Goal: Task Accomplishment & Management: Manage account settings

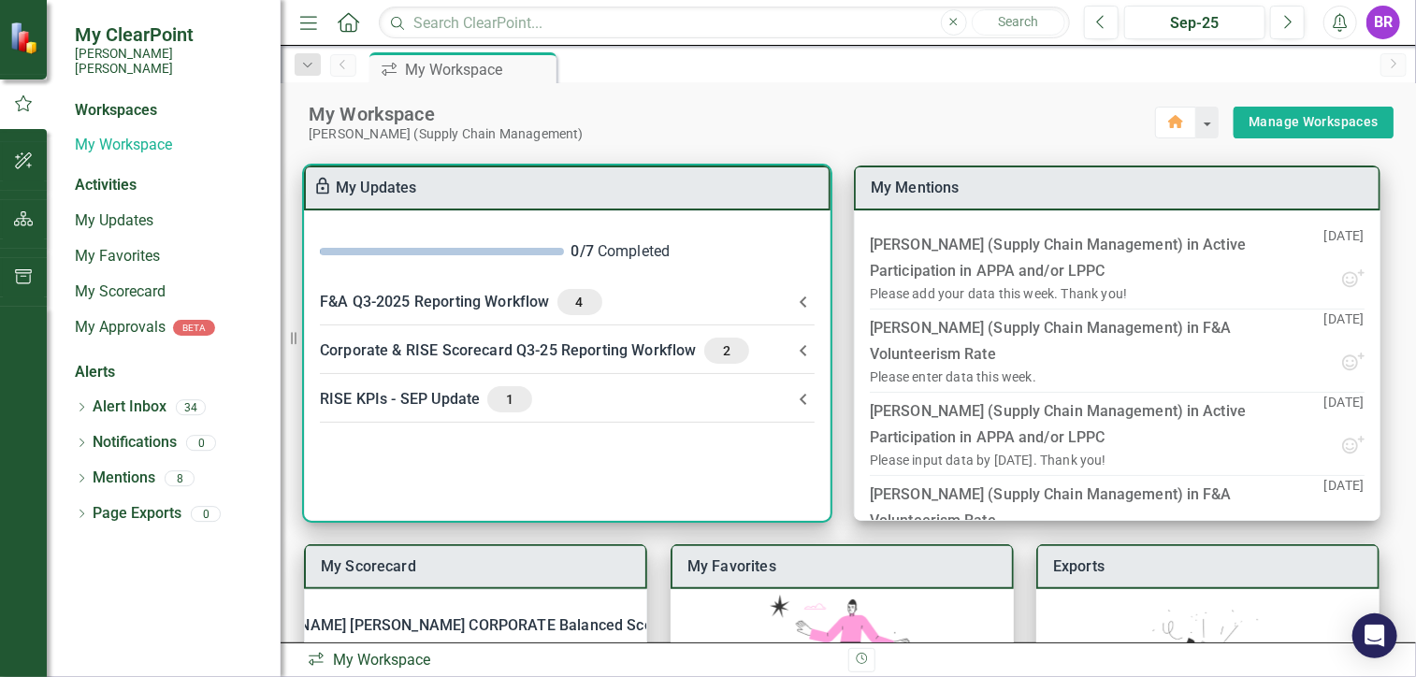
click at [794, 396] on icon at bounding box center [803, 399] width 22 height 22
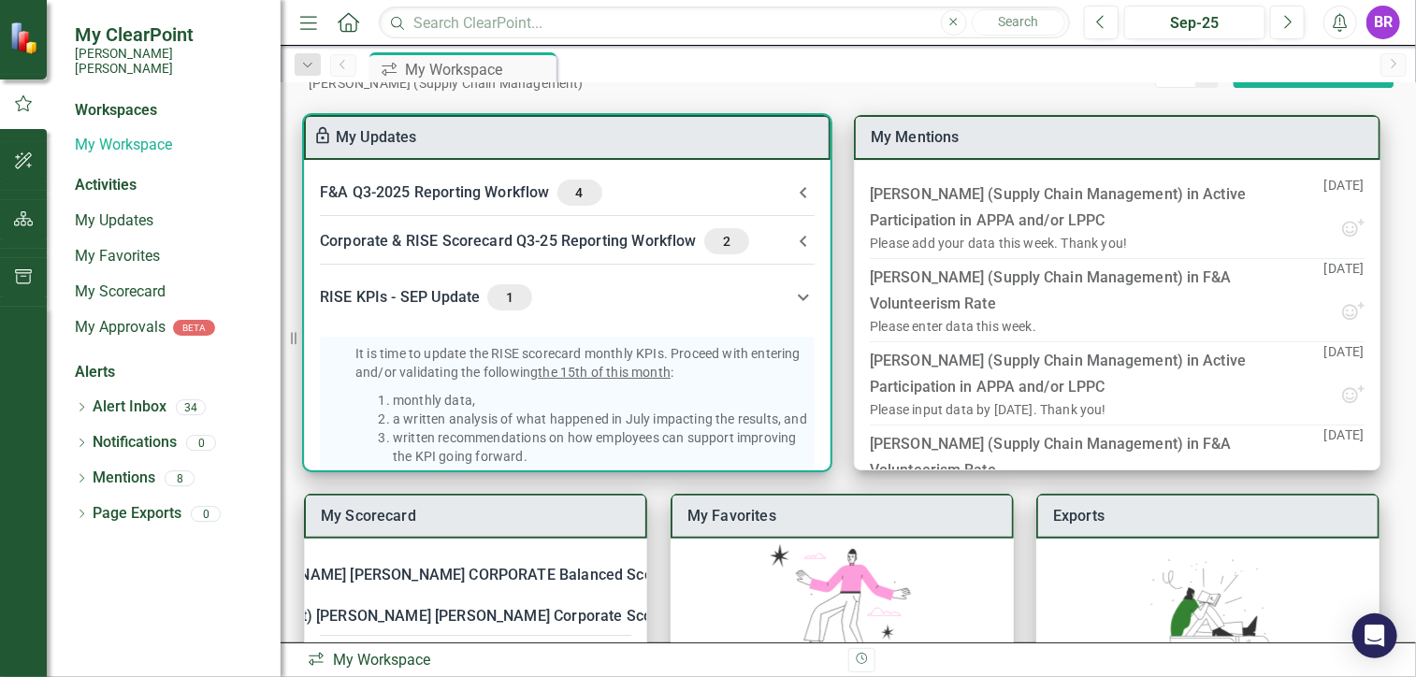
scroll to position [22, 0]
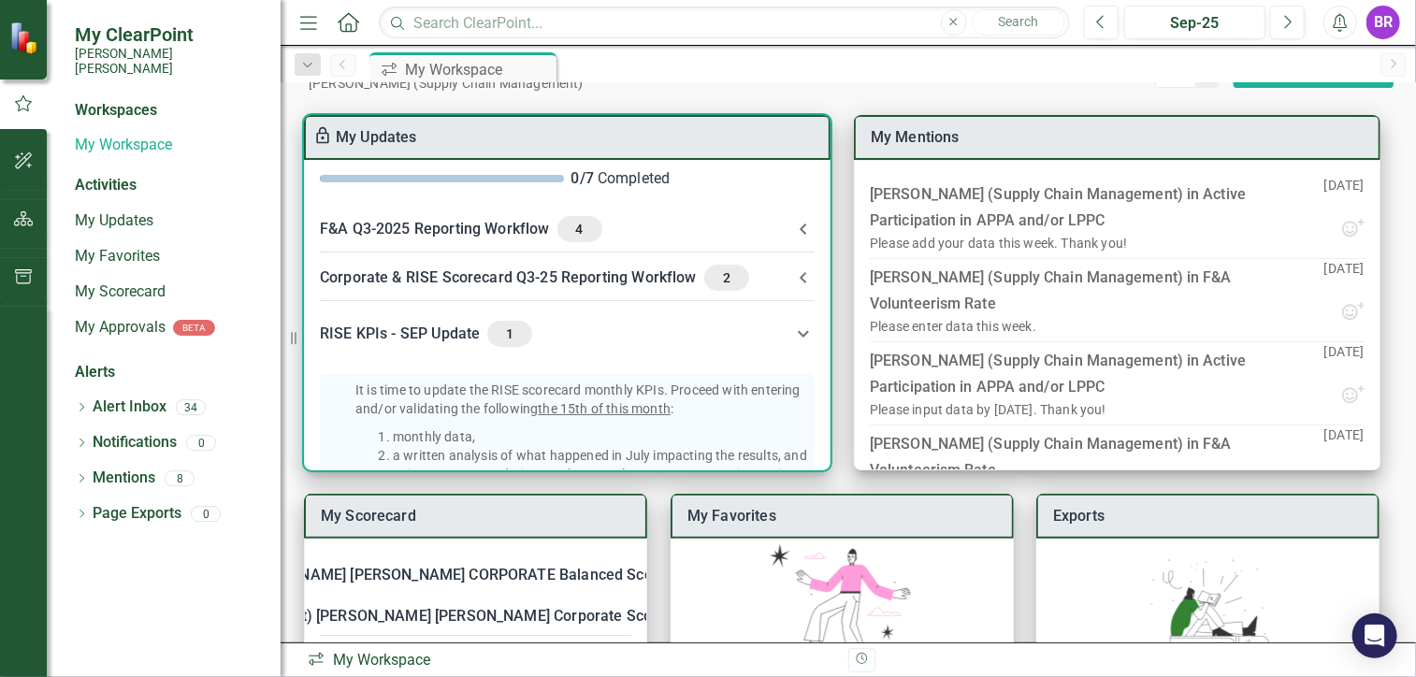
click at [800, 272] on icon at bounding box center [803, 278] width 22 height 22
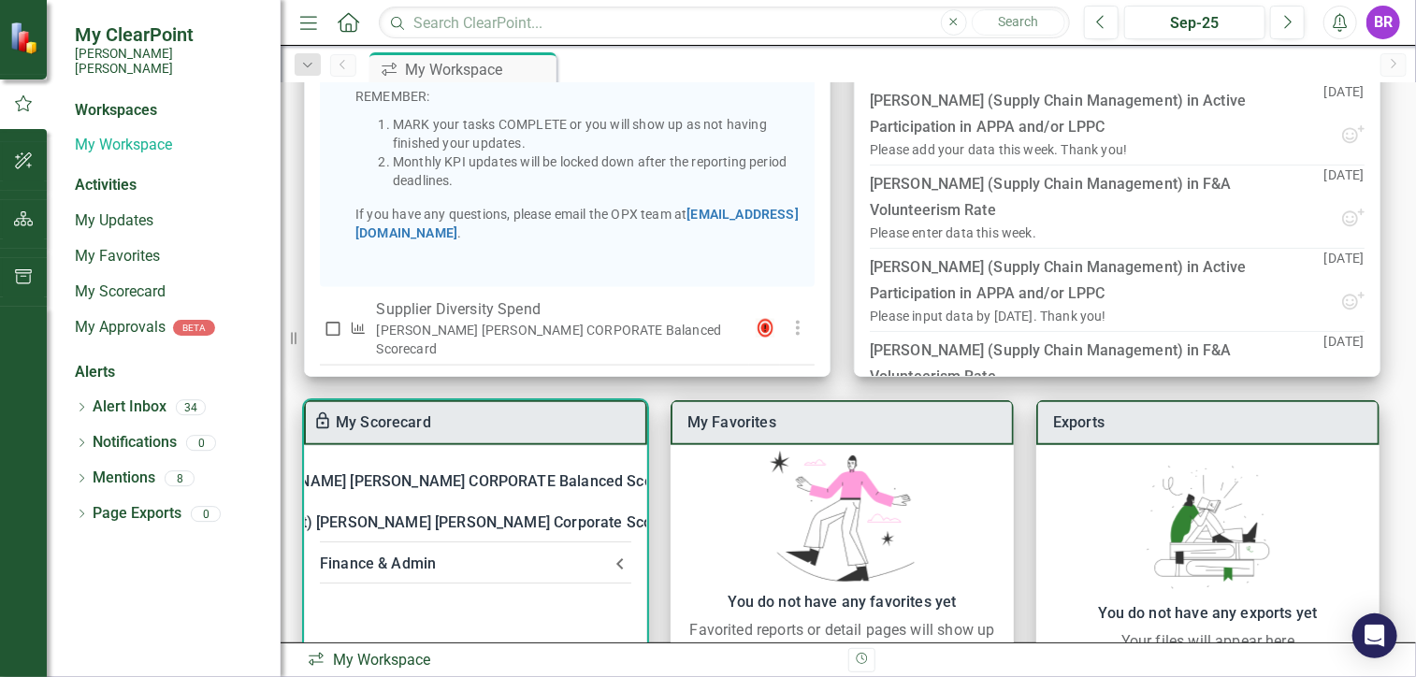
scroll to position [238, 0]
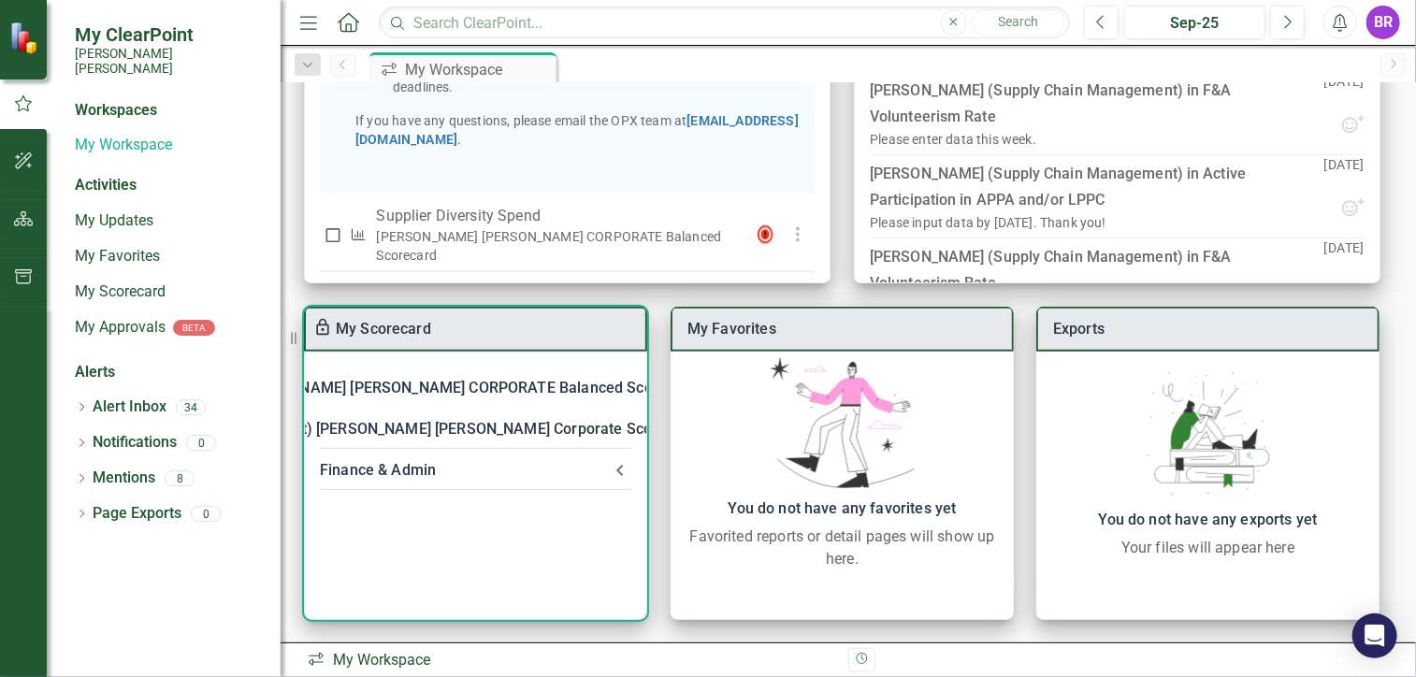
click at [465, 469] on div "Finance & Admin" at bounding box center [464, 470] width 289 height 26
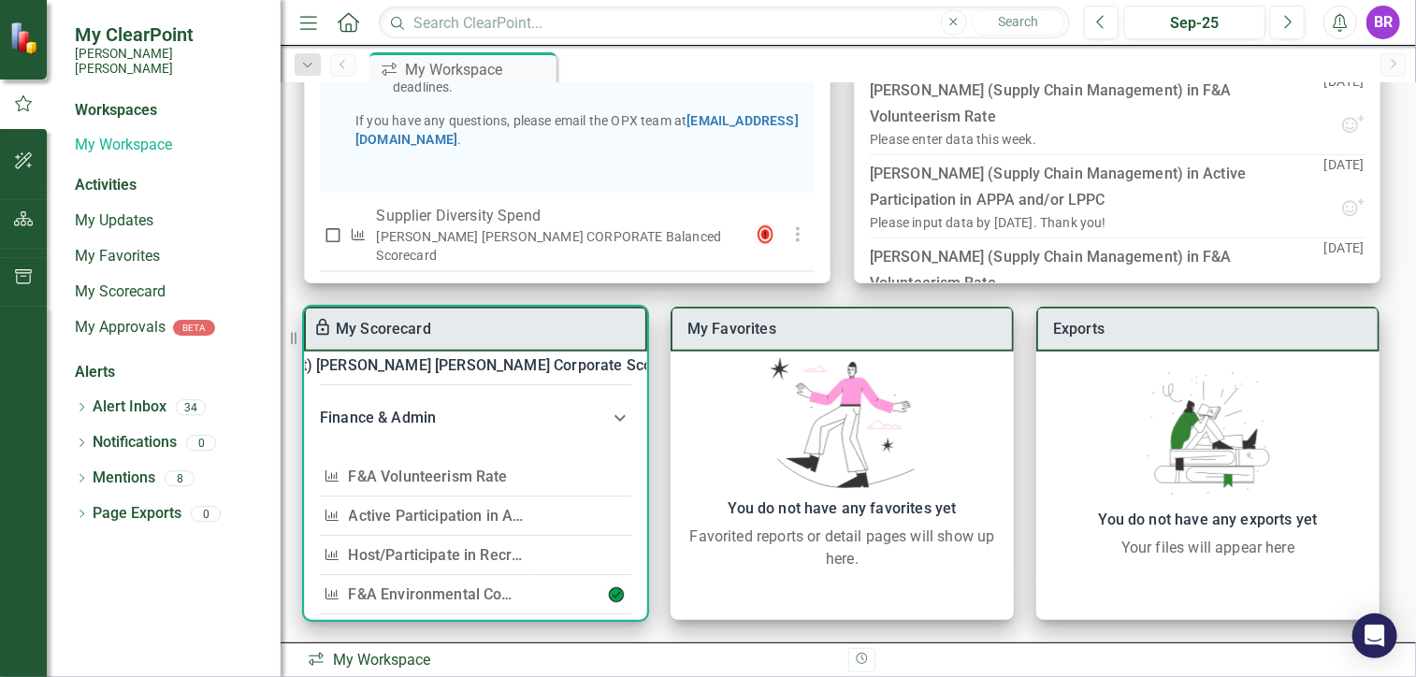
scroll to position [94, 0]
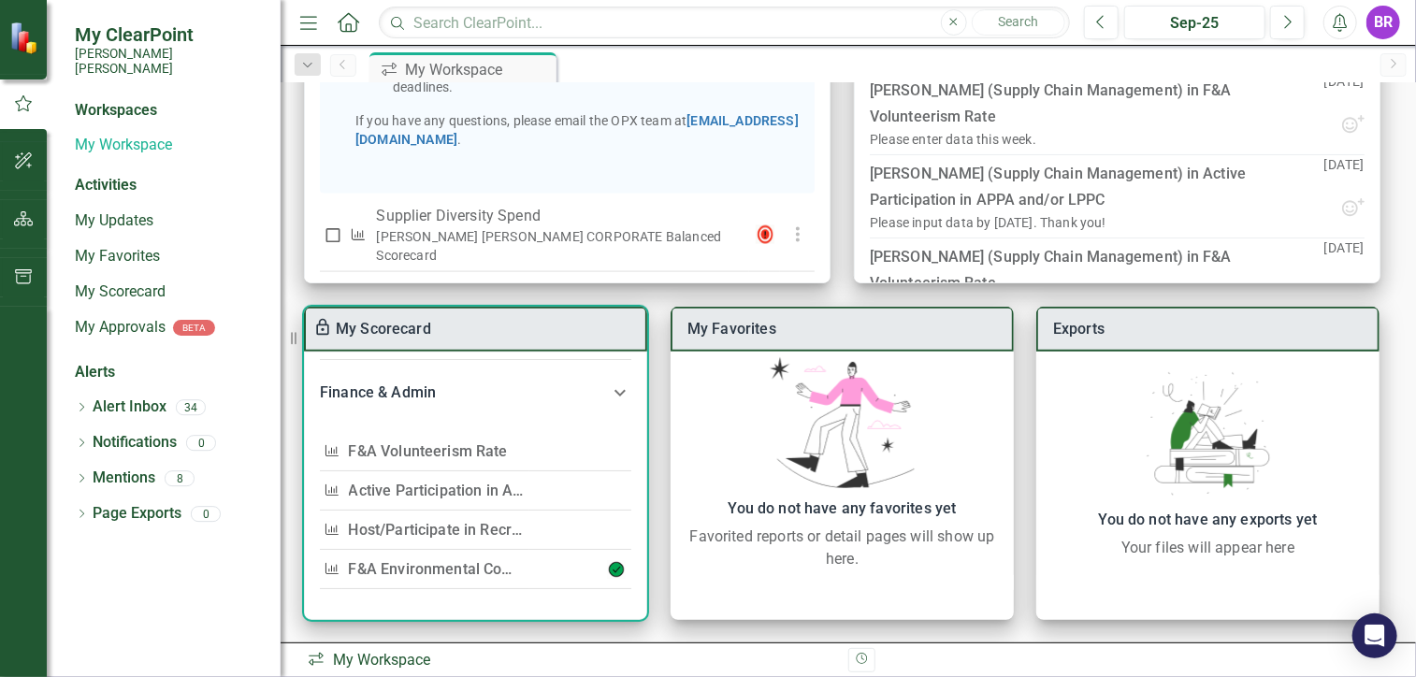
click at [457, 448] on link "F&A Volunteerism Rate" at bounding box center [428, 452] width 159 height 18
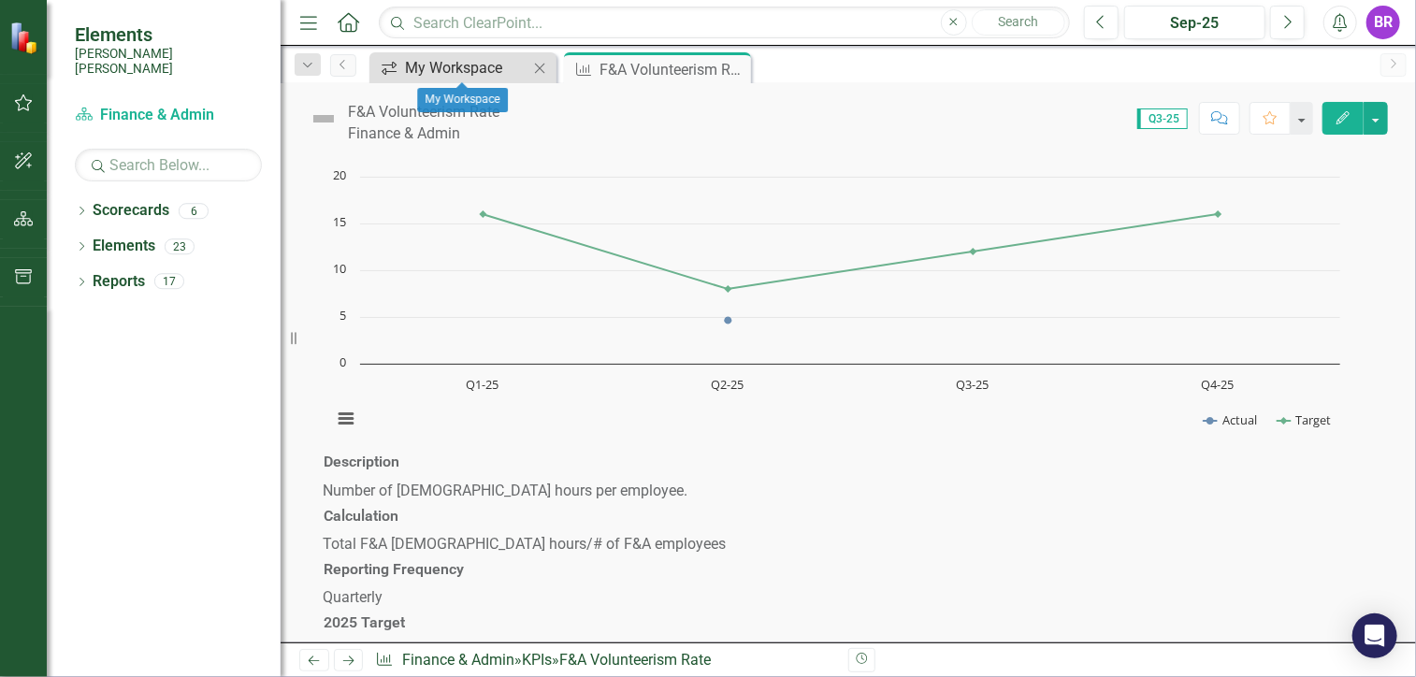
click at [440, 73] on div "My Workspace" at bounding box center [466, 67] width 123 height 23
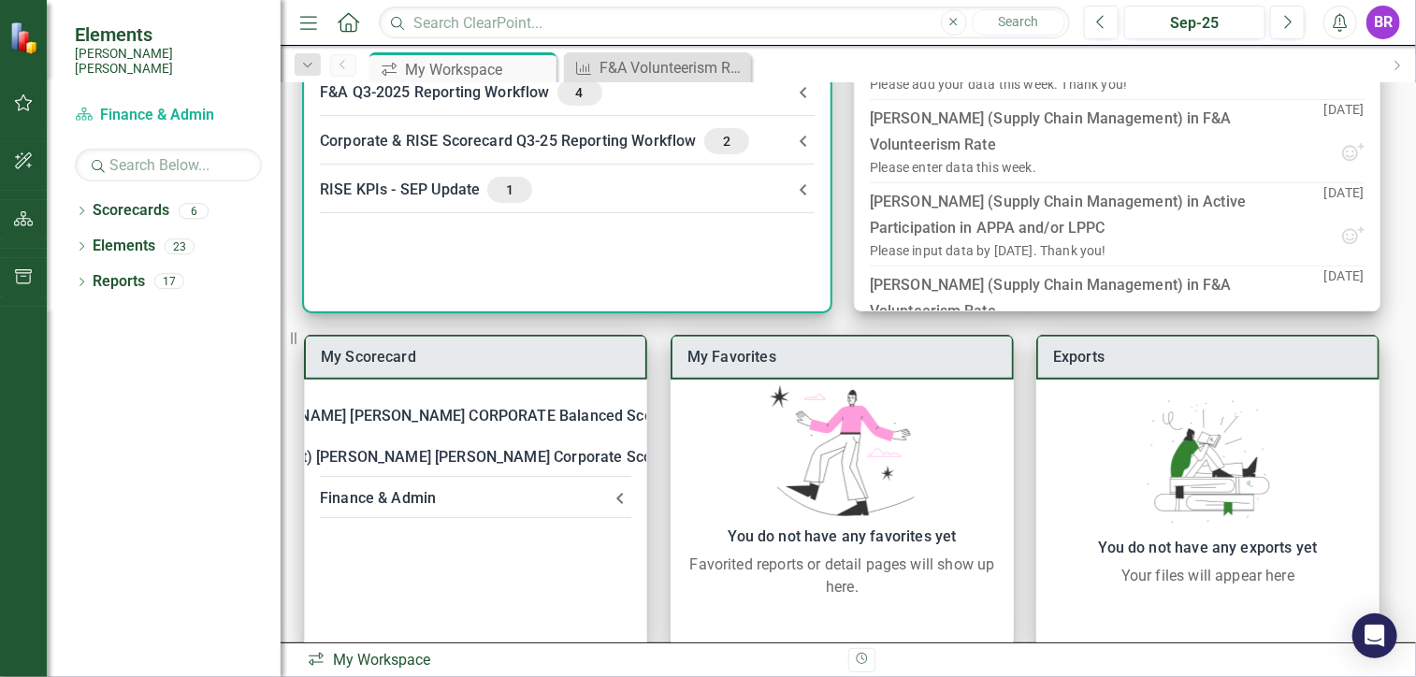
scroll to position [238, 0]
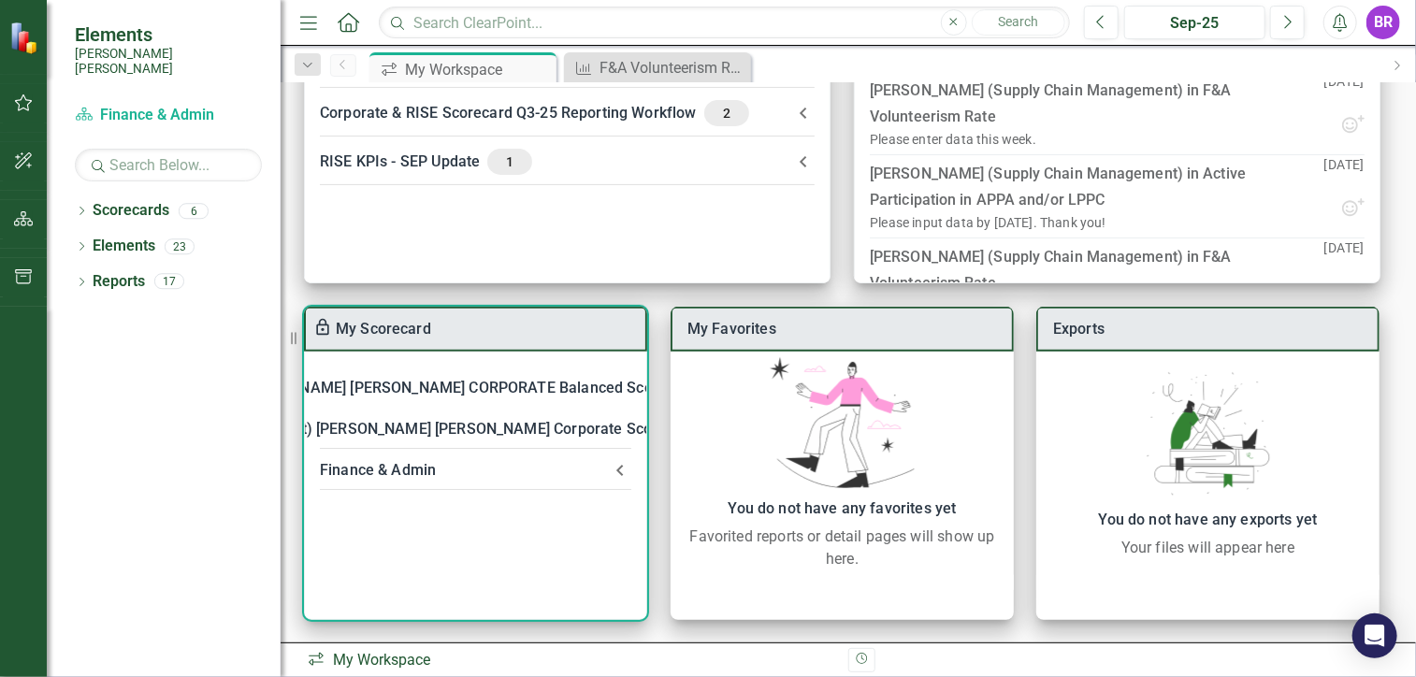
click at [539, 476] on div "Finance & Admin" at bounding box center [464, 470] width 289 height 26
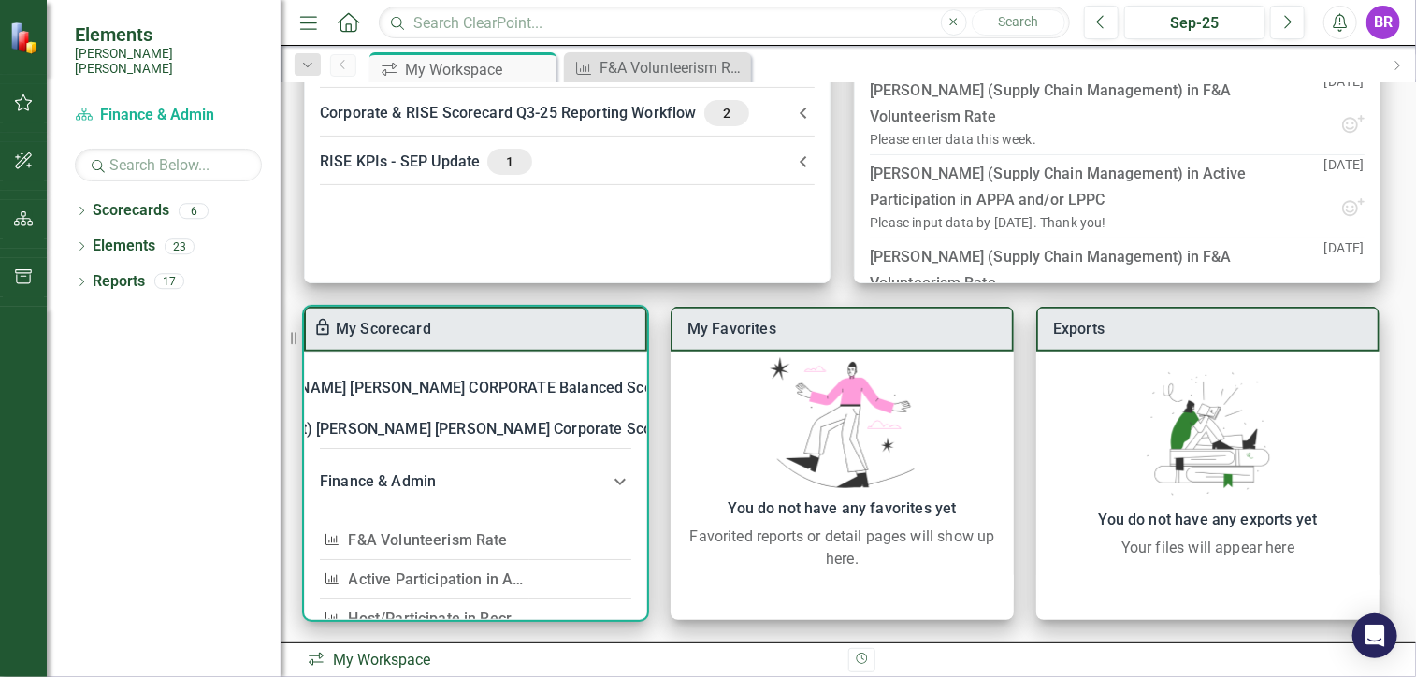
scroll to position [94, 0]
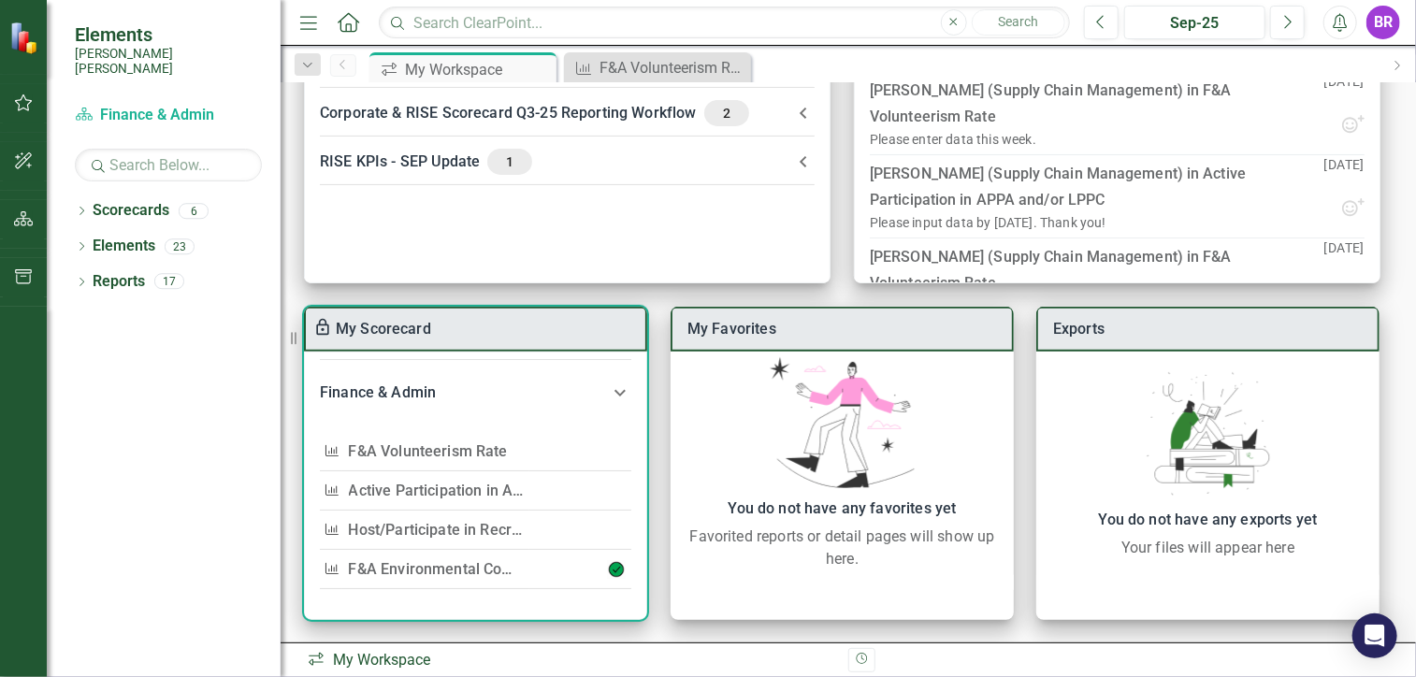
click at [476, 443] on link "F&A Volunteerism Rate" at bounding box center [428, 452] width 159 height 18
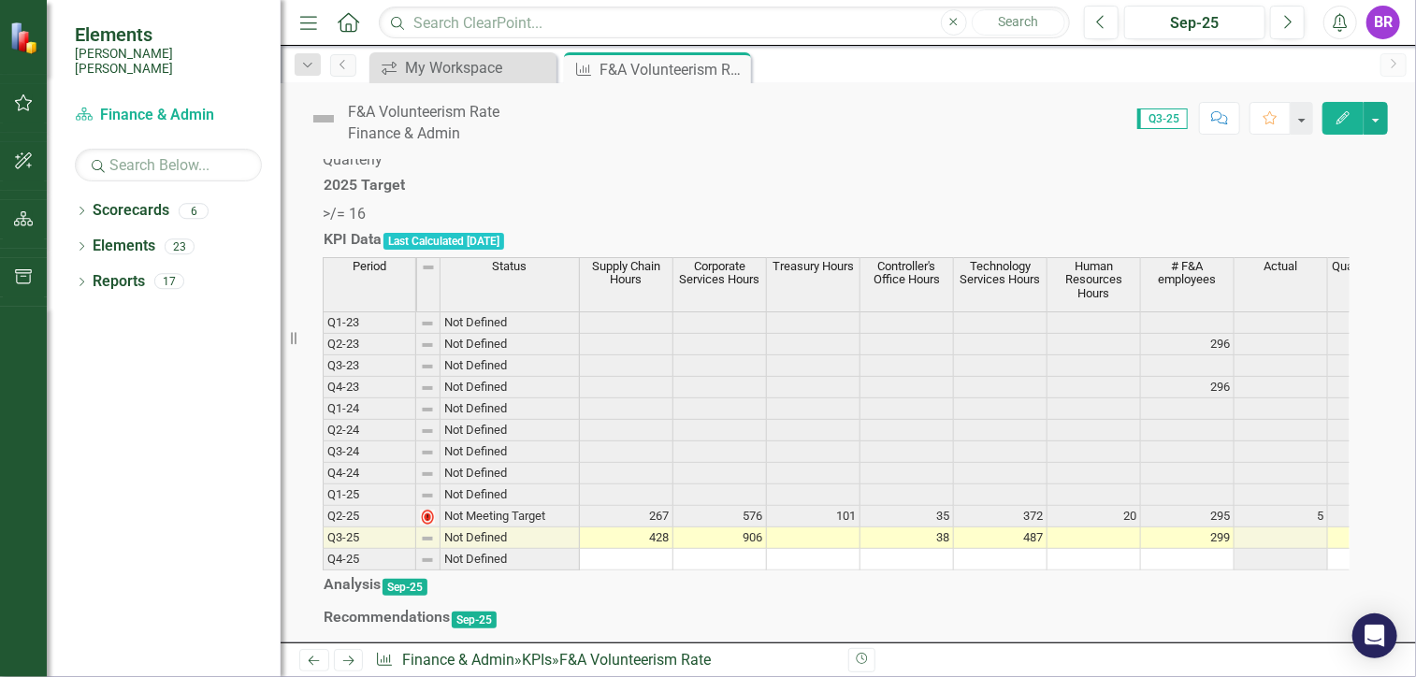
scroll to position [655, 0]
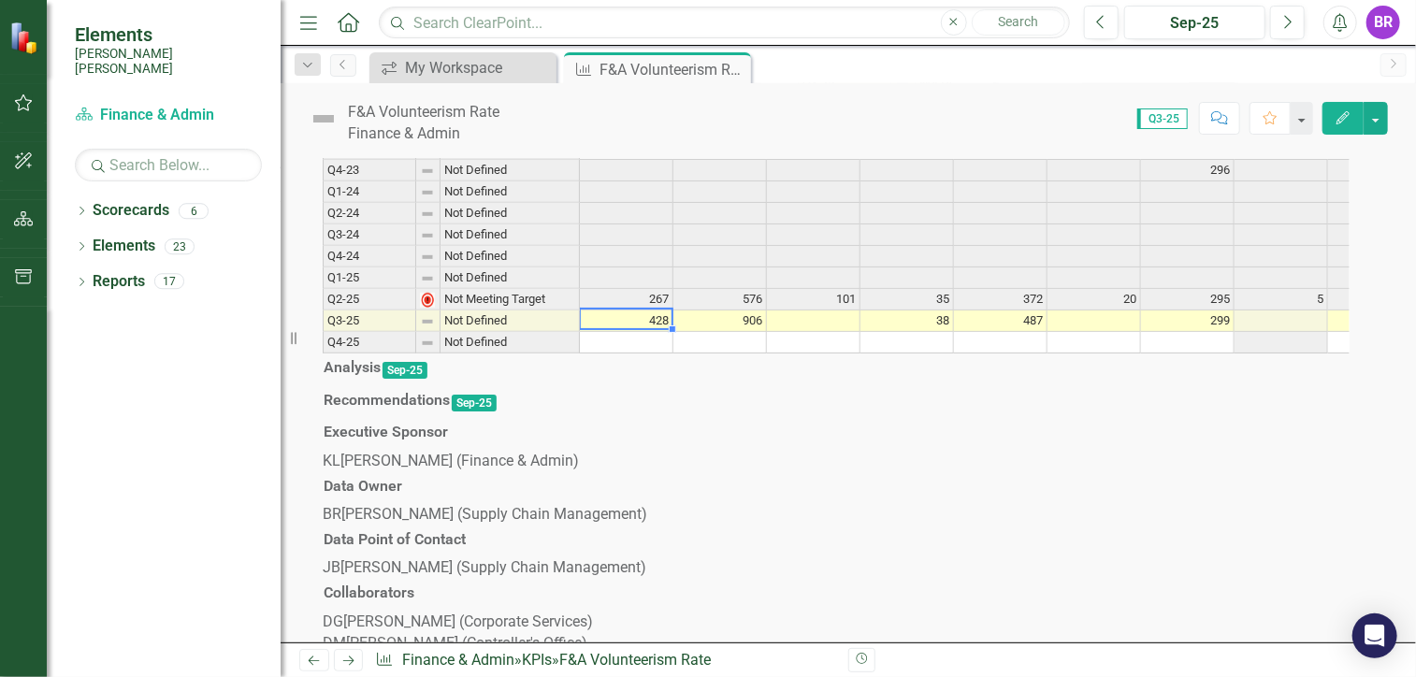
click at [630, 332] on td "428" at bounding box center [627, 322] width 94 height 22
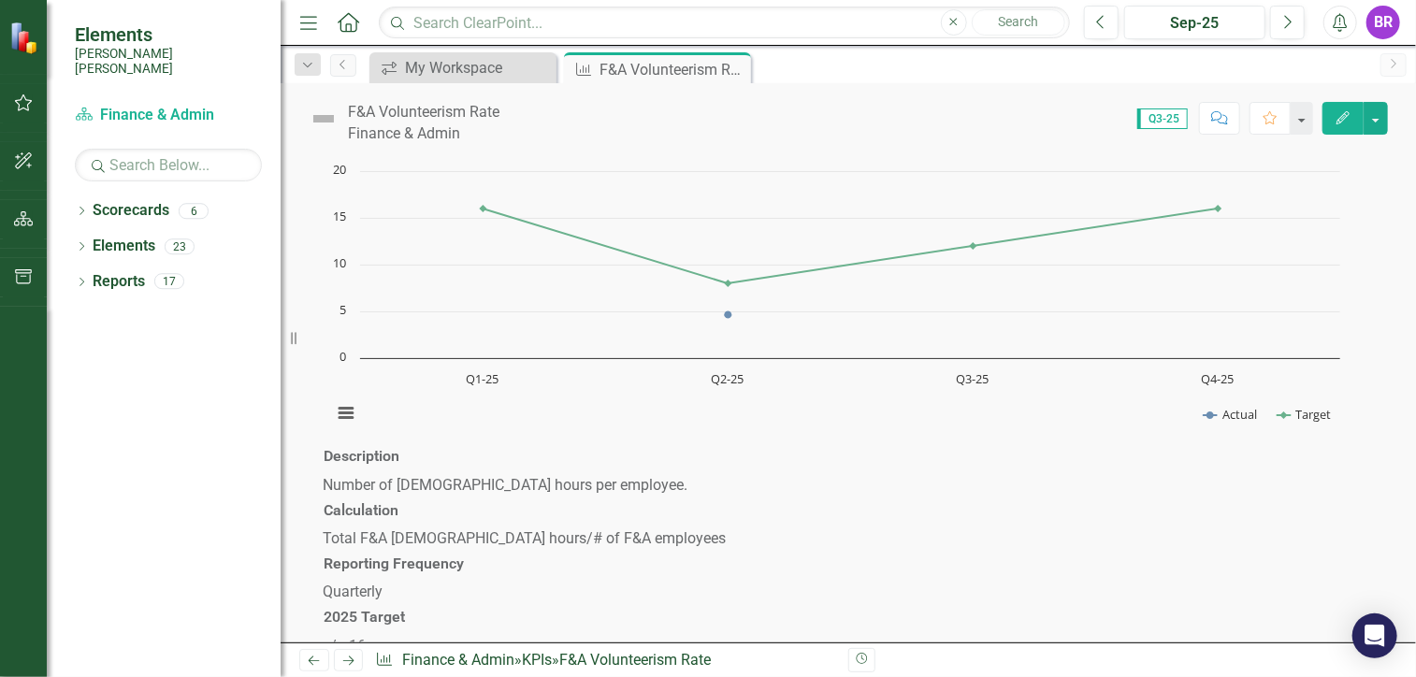
scroll to position [0, 0]
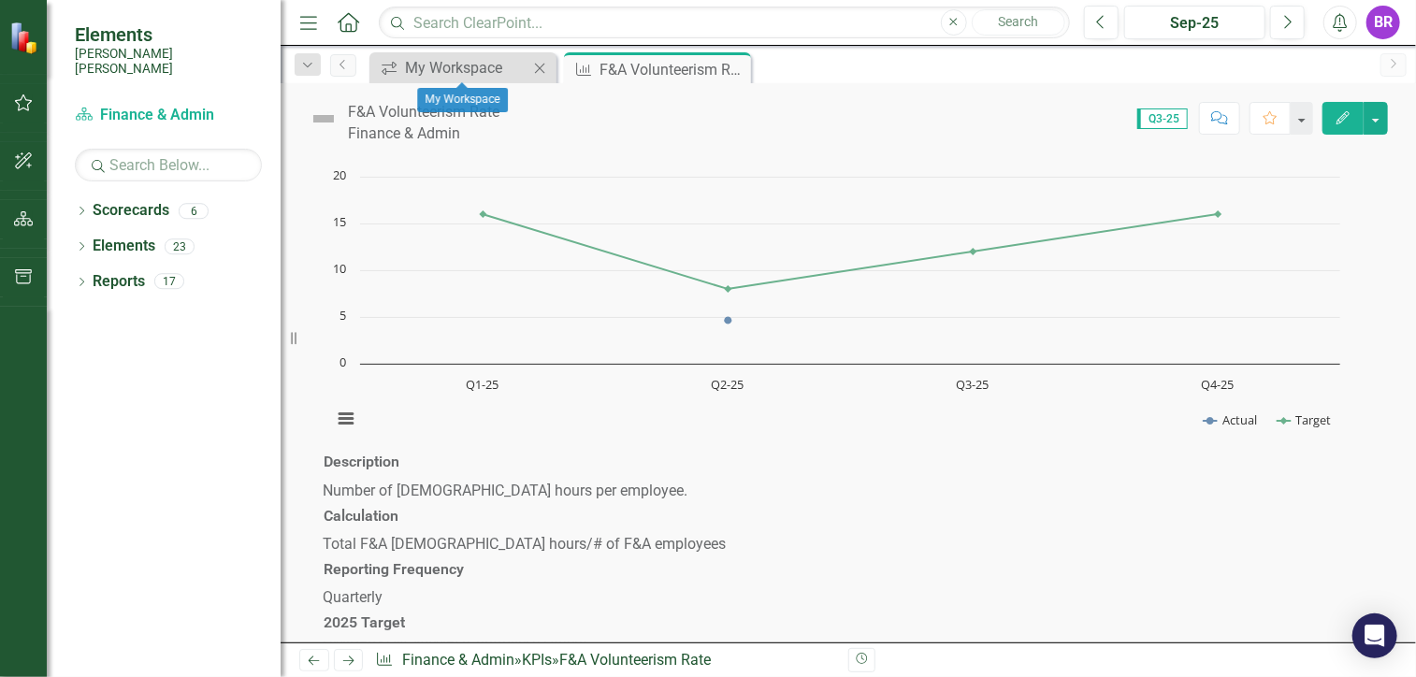
click at [476, 55] on div "icon.workspace My Workspace Close" at bounding box center [463, 67] width 187 height 31
click at [472, 64] on div "My Workspace" at bounding box center [466, 67] width 123 height 23
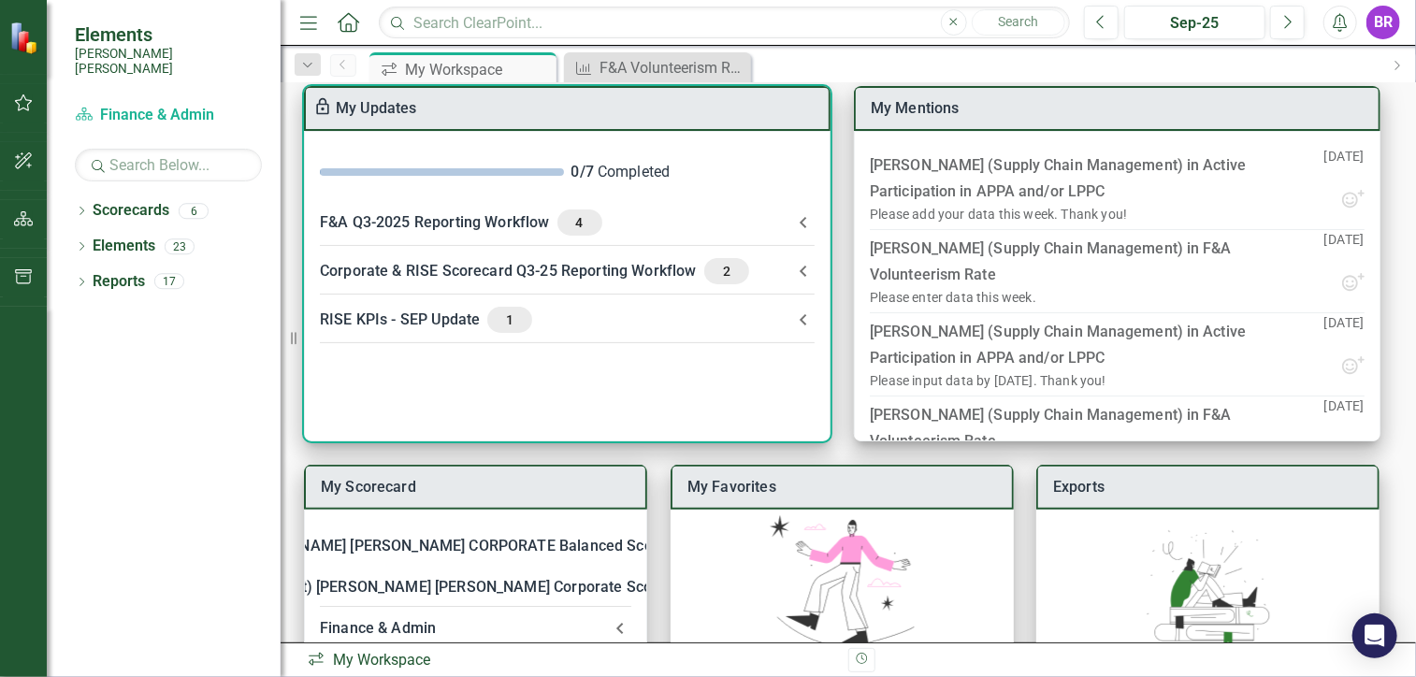
scroll to position [238, 0]
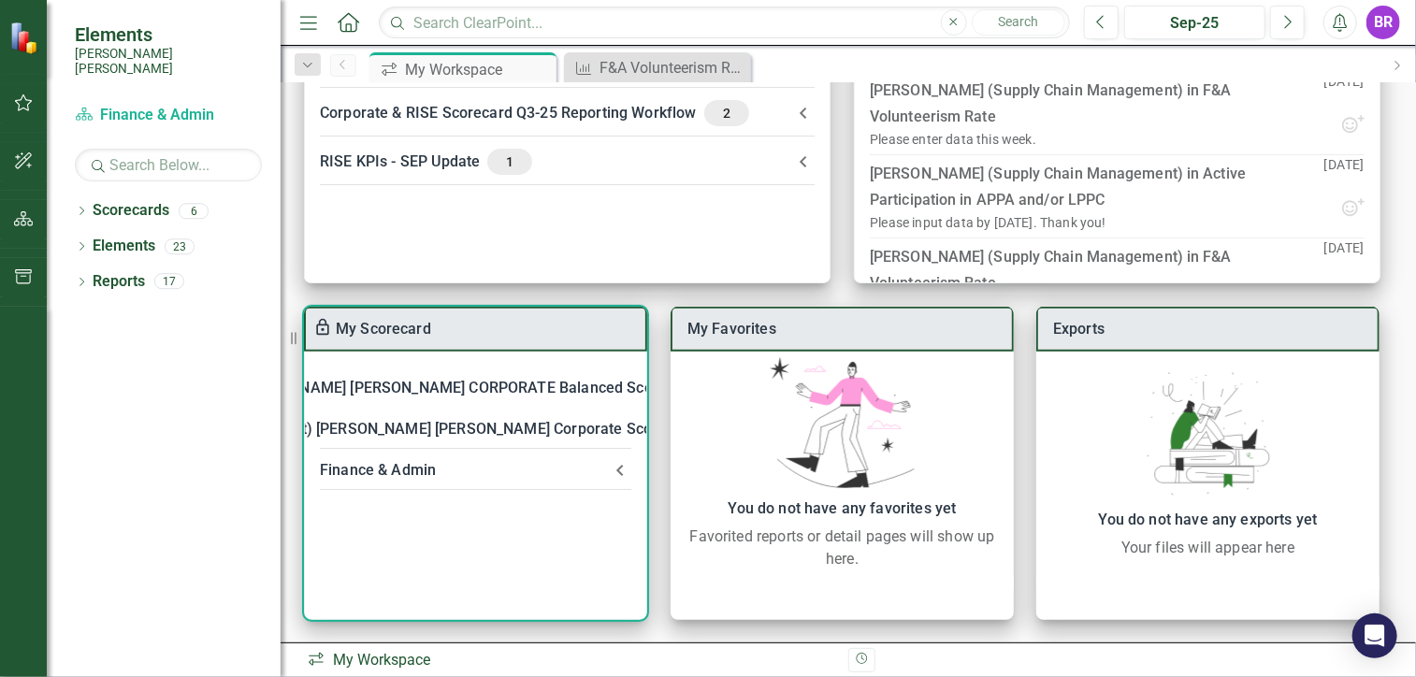
click at [475, 452] on Admin-header "Finance & Admin" at bounding box center [475, 470] width 341 height 41
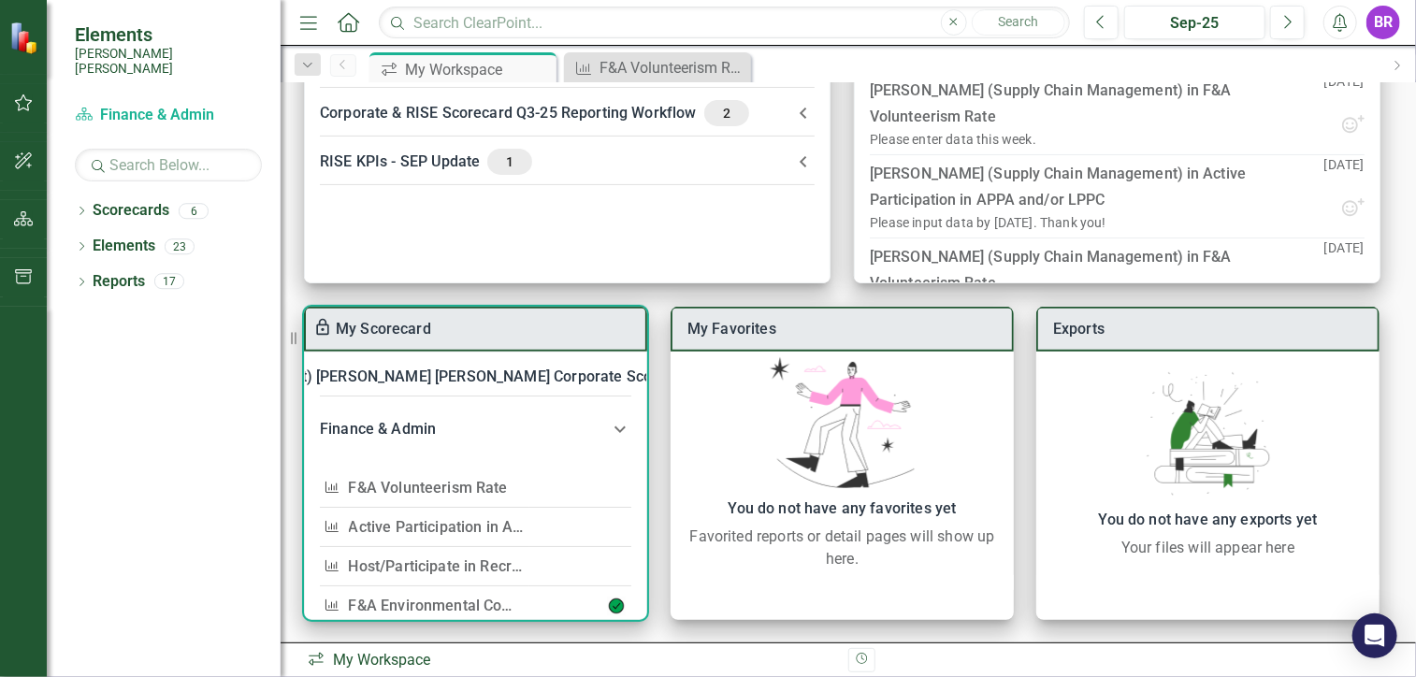
scroll to position [94, 0]
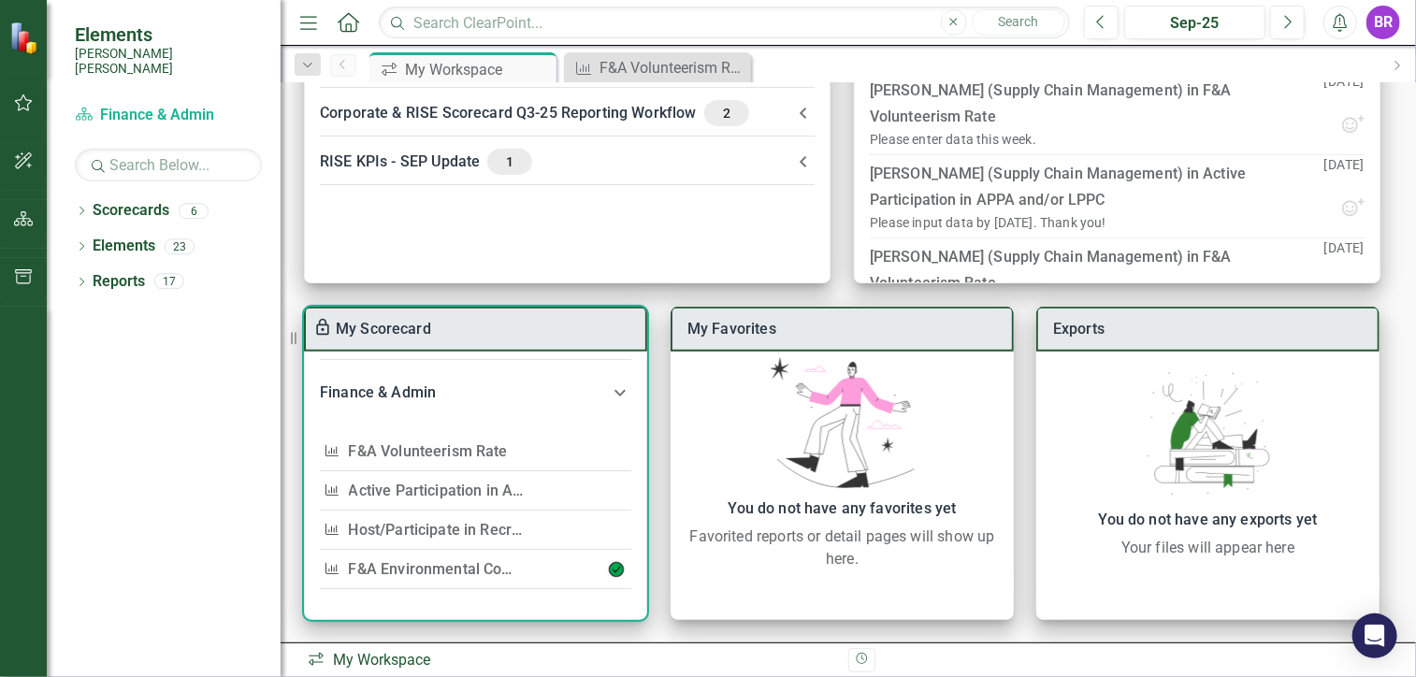
click at [475, 482] on link "Active Participation in APPA and/or LPPC" at bounding box center [490, 491] width 283 height 18
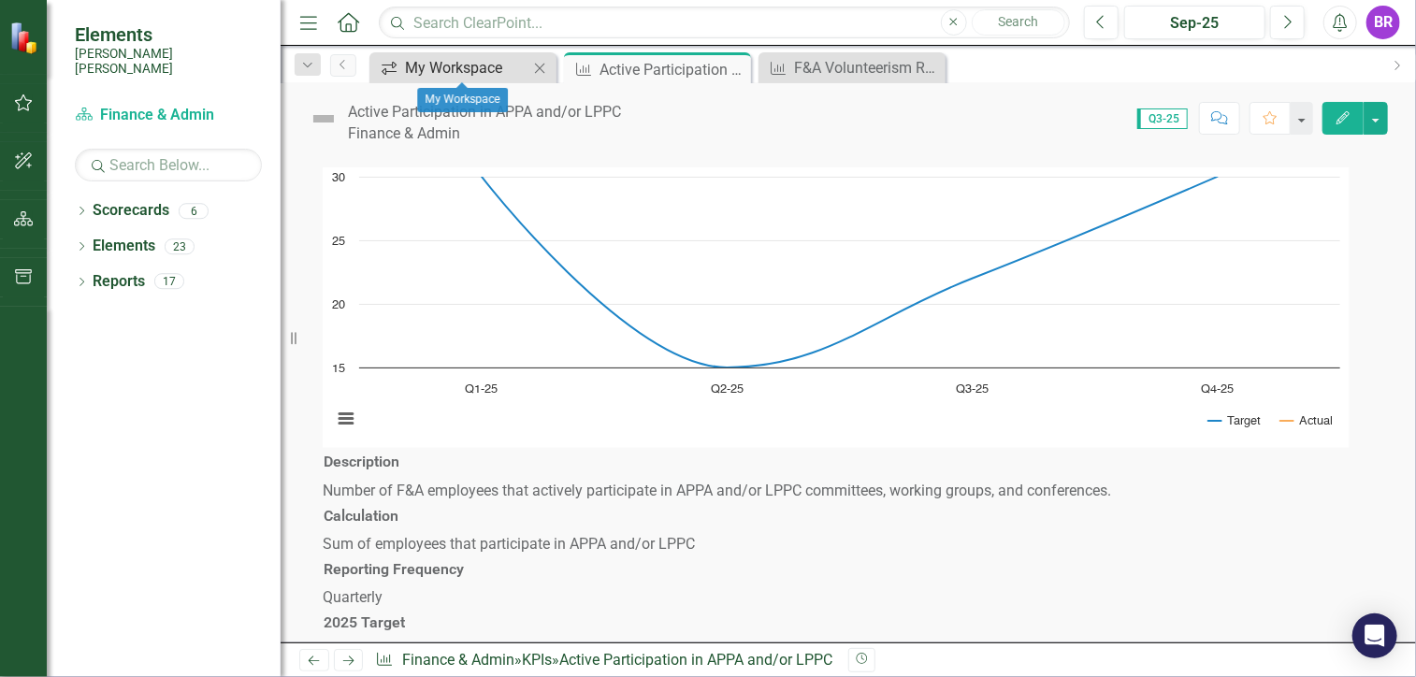
click at [447, 60] on div "My Workspace" at bounding box center [466, 67] width 123 height 23
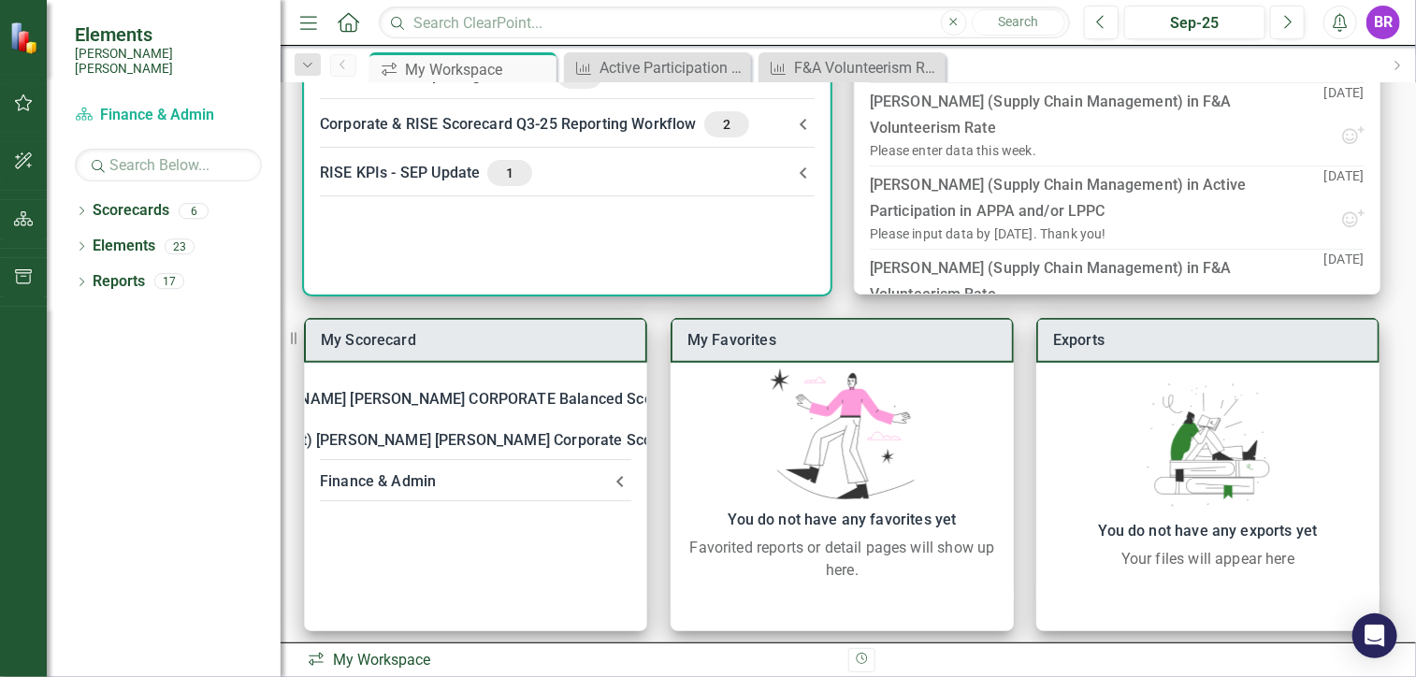
scroll to position [238, 0]
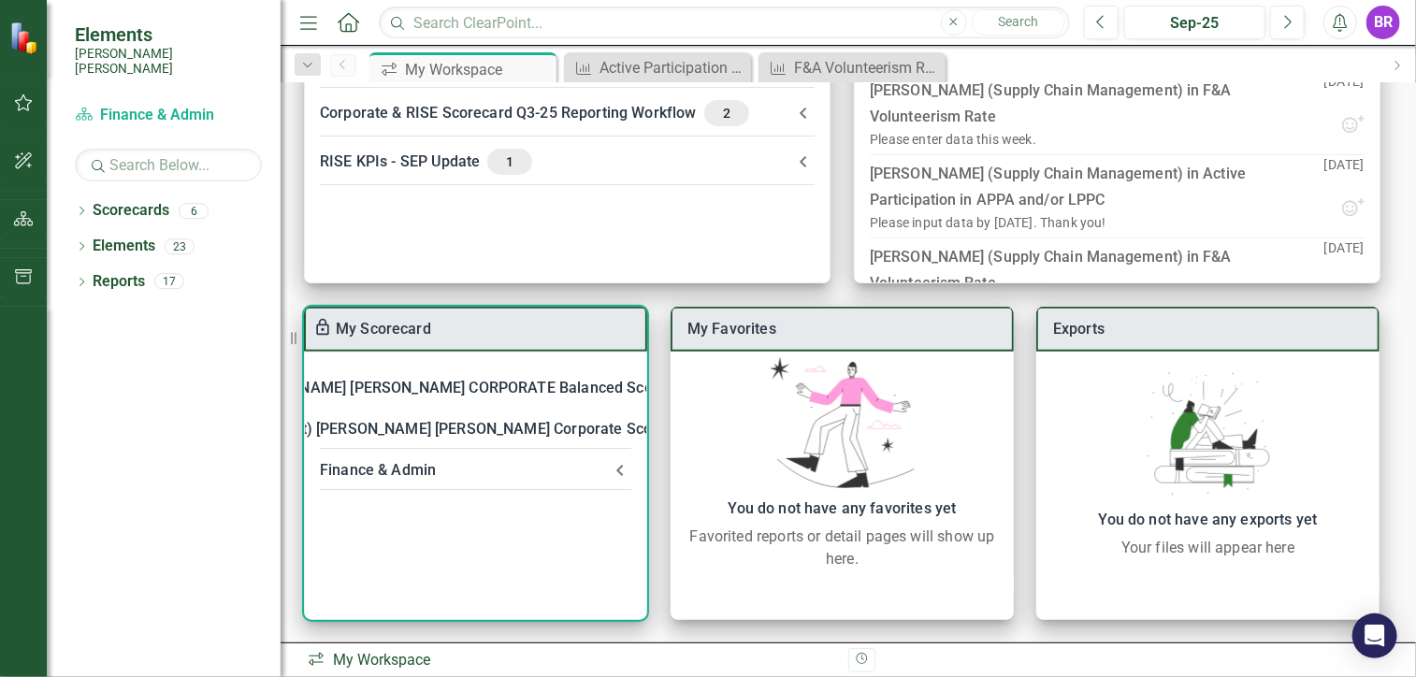
click at [470, 473] on div "Finance & Admin" at bounding box center [464, 470] width 289 height 26
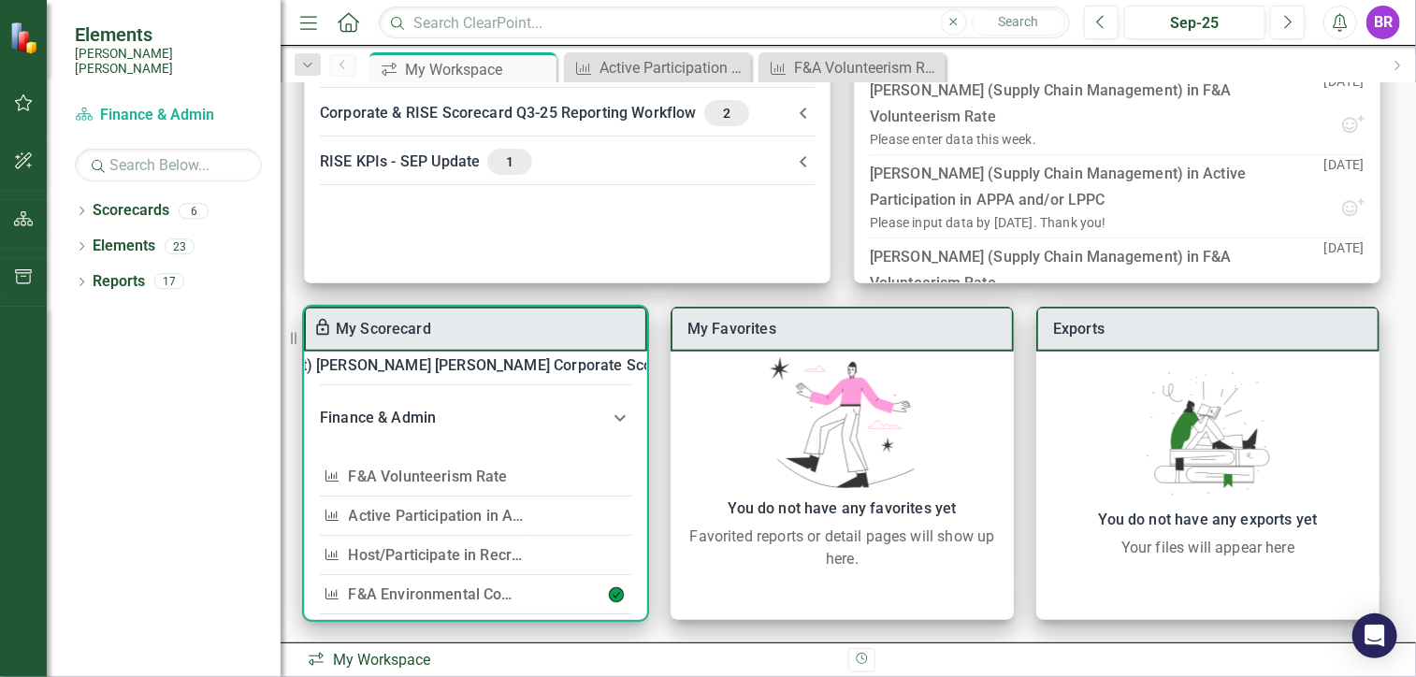
scroll to position [94, 0]
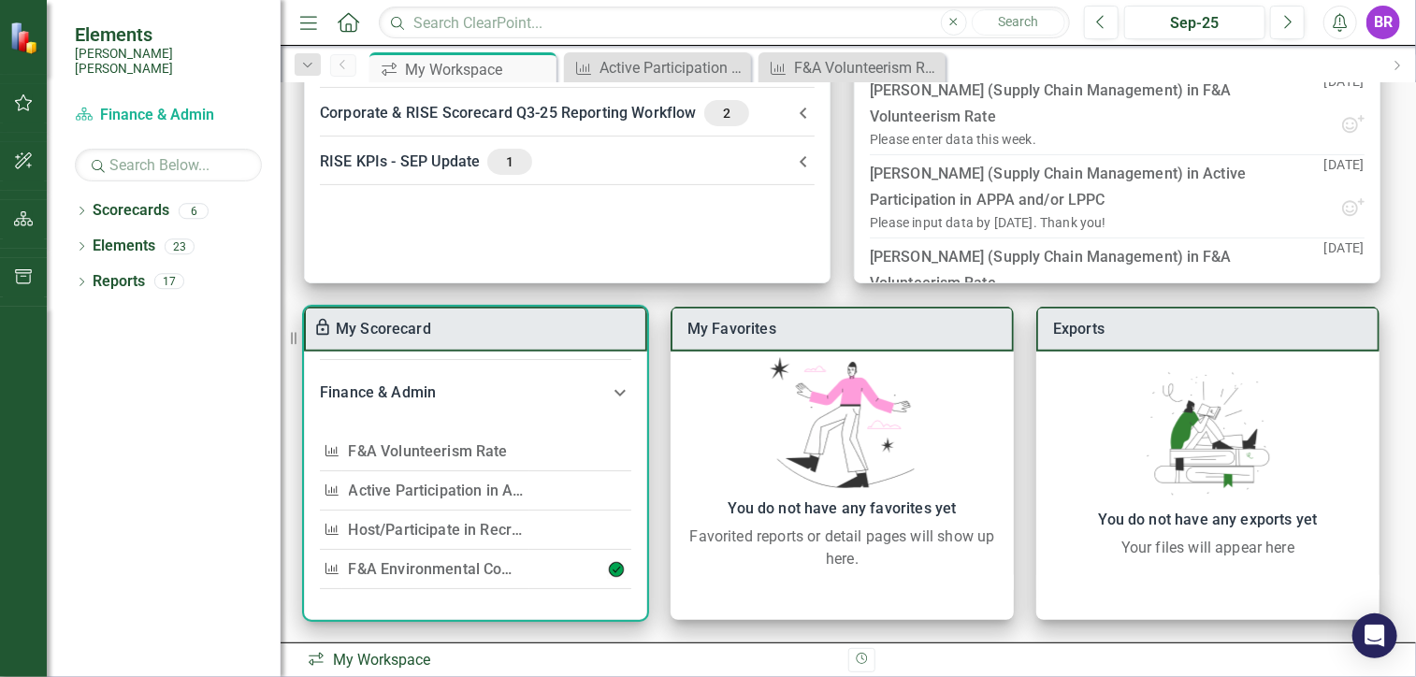
click at [468, 524] on link "Host/Participate in Recruiting Events" at bounding box center [475, 530] width 252 height 18
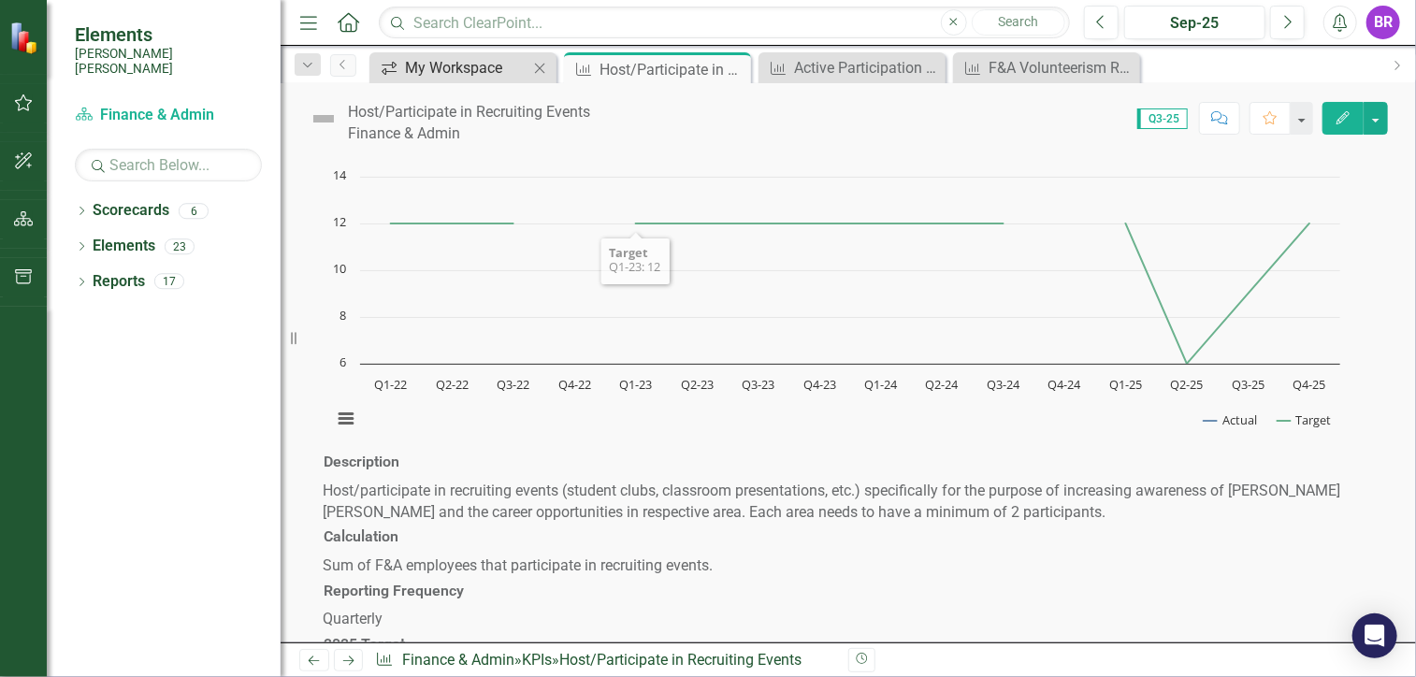
click at [525, 65] on div "My Workspace" at bounding box center [466, 67] width 123 height 23
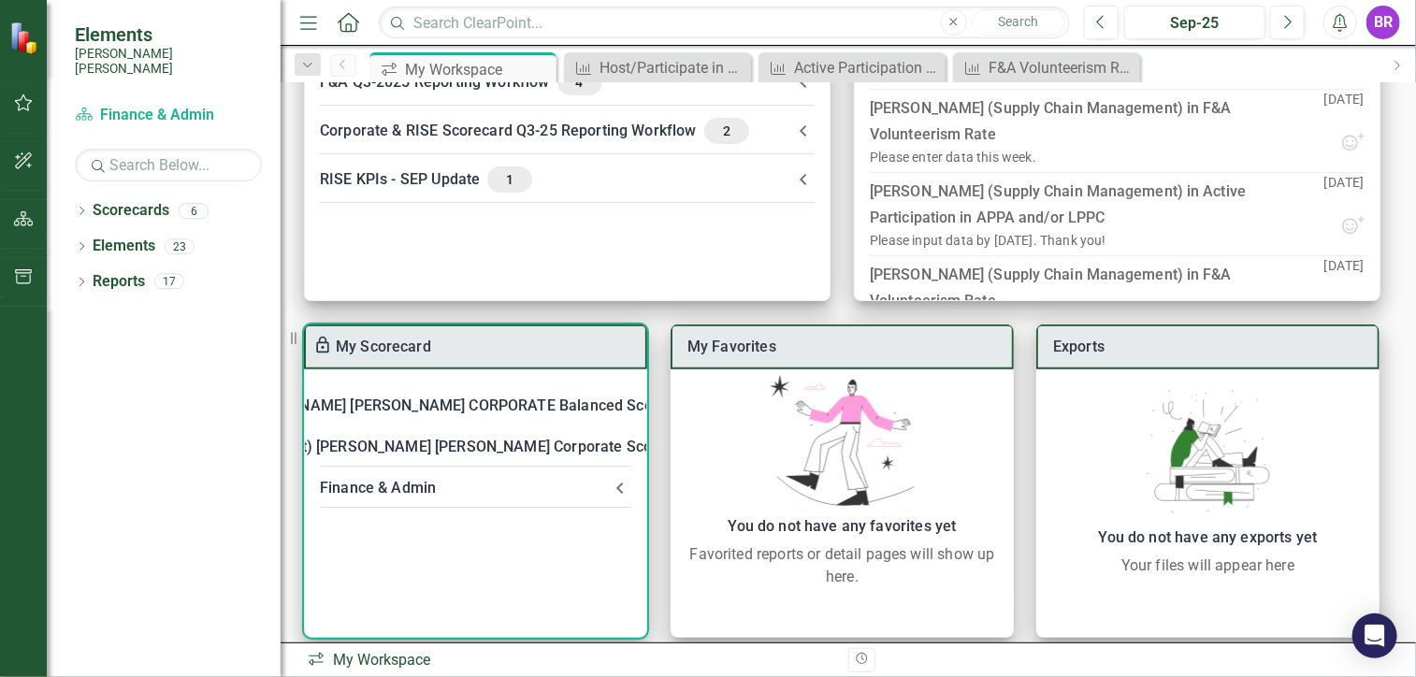
scroll to position [238, 0]
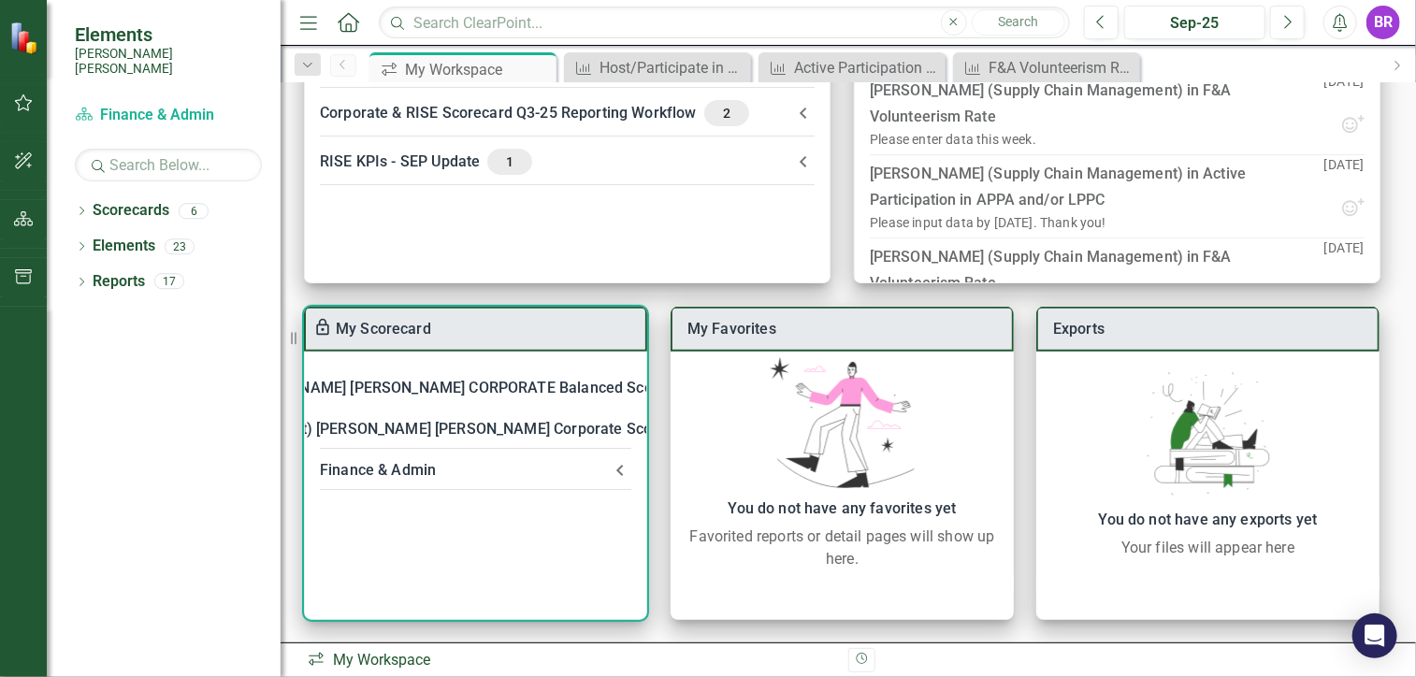
click at [474, 470] on div "Finance & Admin" at bounding box center [464, 470] width 289 height 26
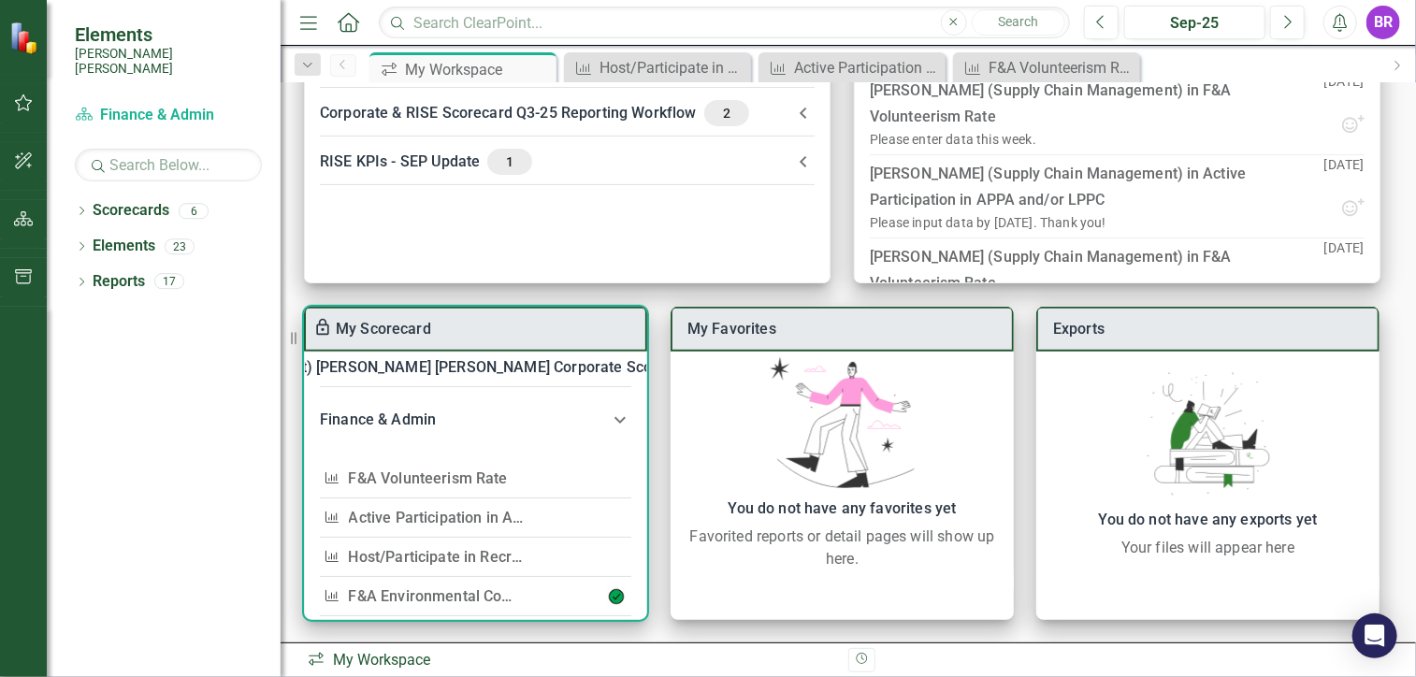
scroll to position [94, 0]
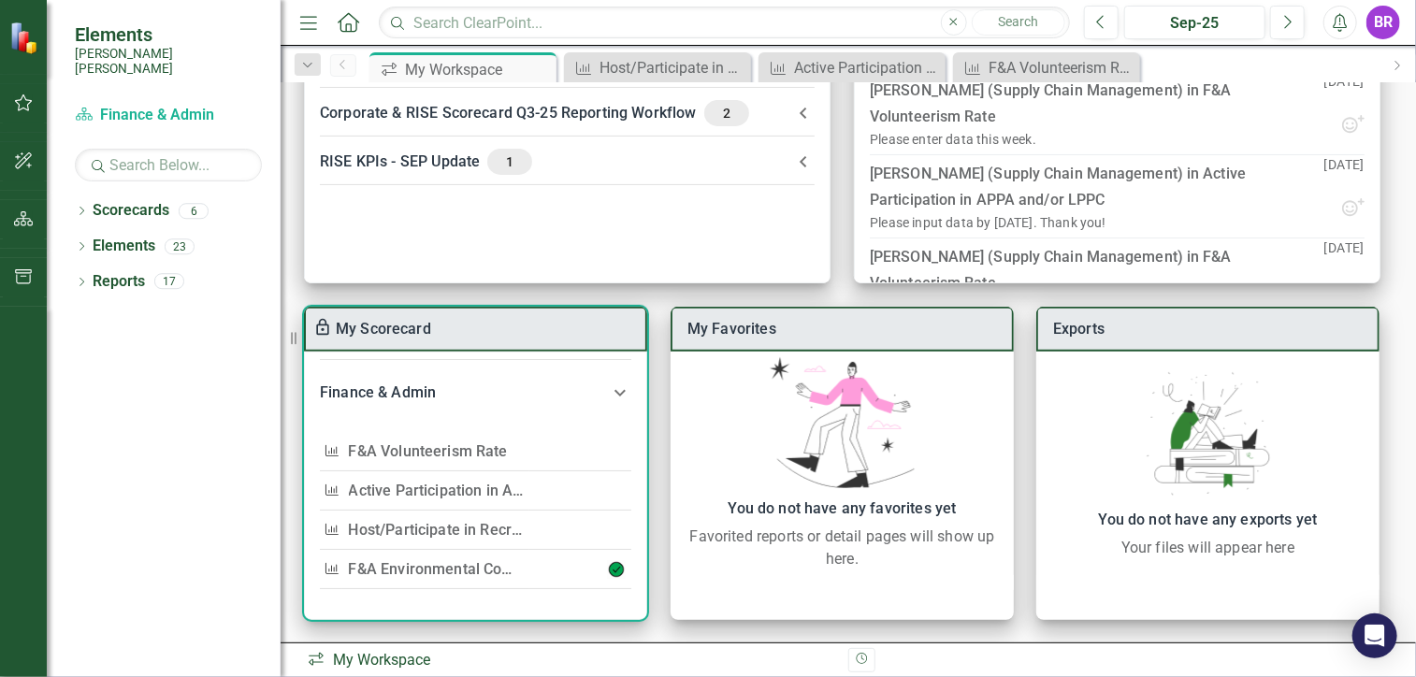
click at [470, 560] on link "F&A Environmental Compliance" at bounding box center [457, 569] width 216 height 18
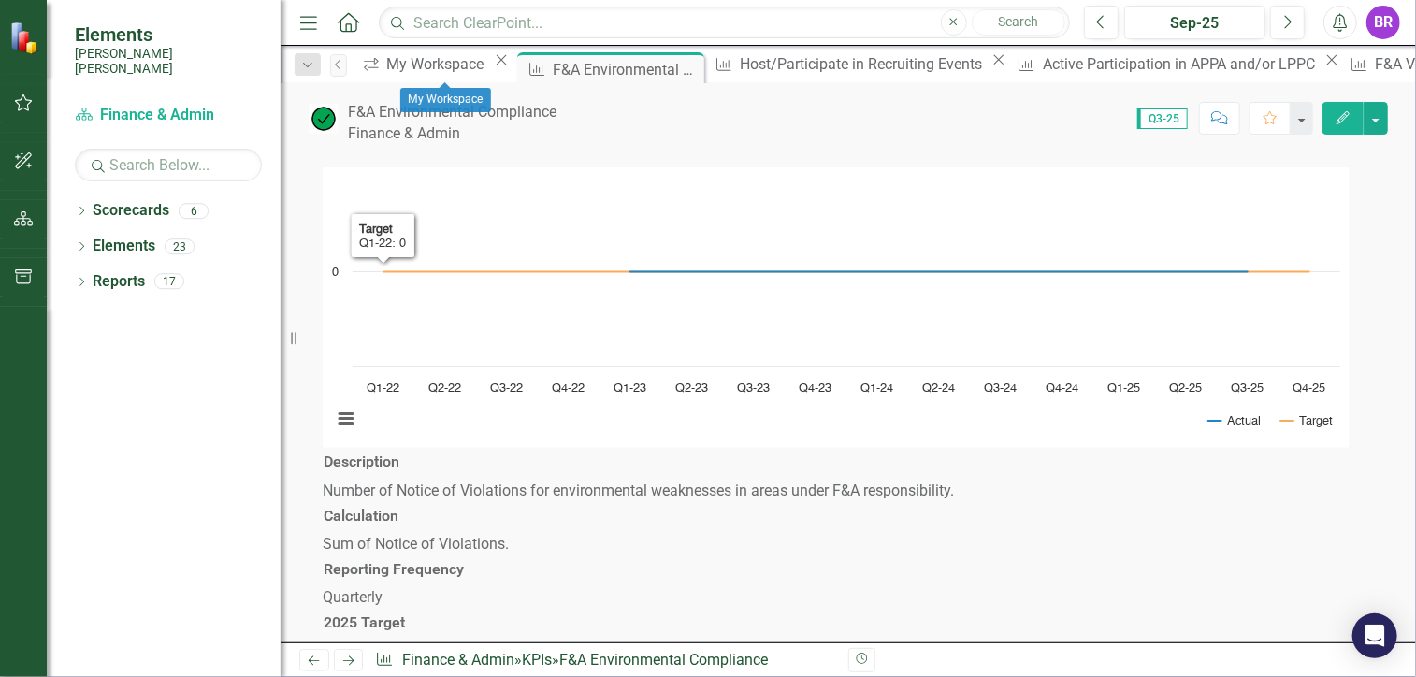
click at [424, 76] on div "icon.workspace My Workspace Close" at bounding box center [434, 63] width 157 height 23
click at [423, 76] on div "My Workspace" at bounding box center [438, 63] width 103 height 23
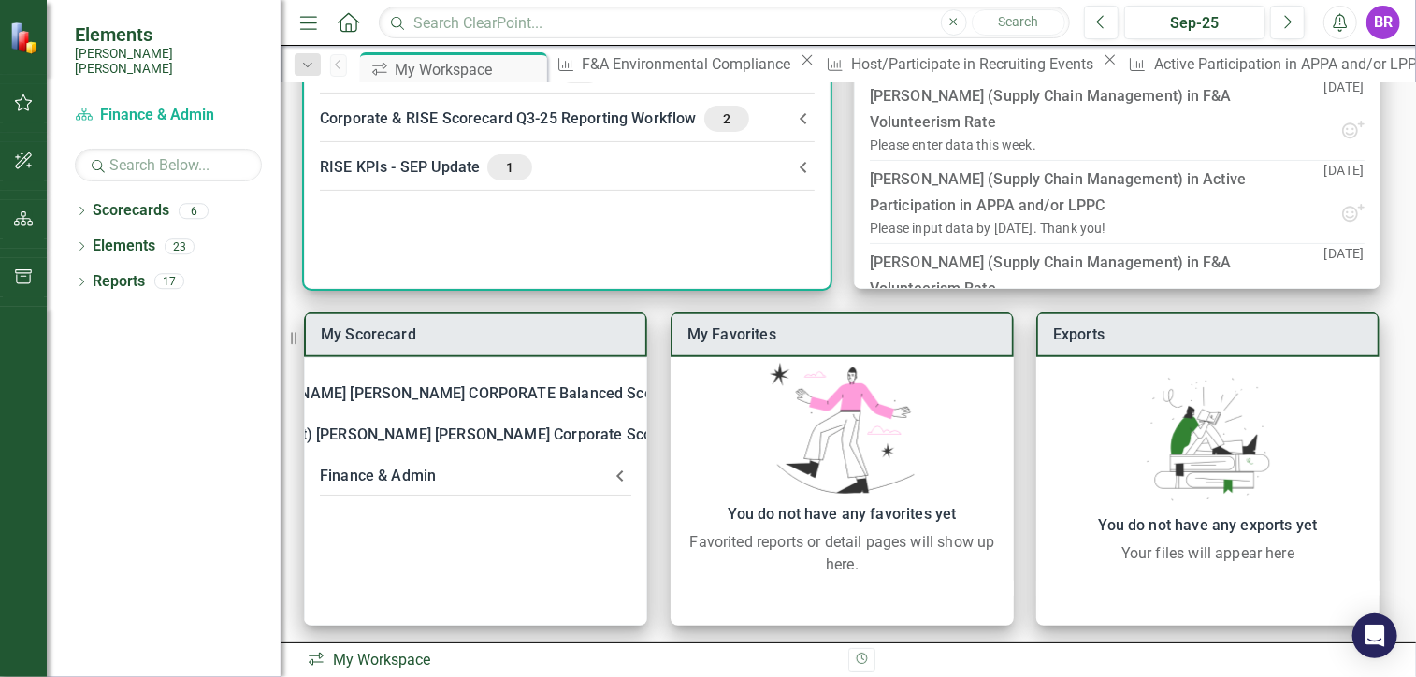
scroll to position [238, 0]
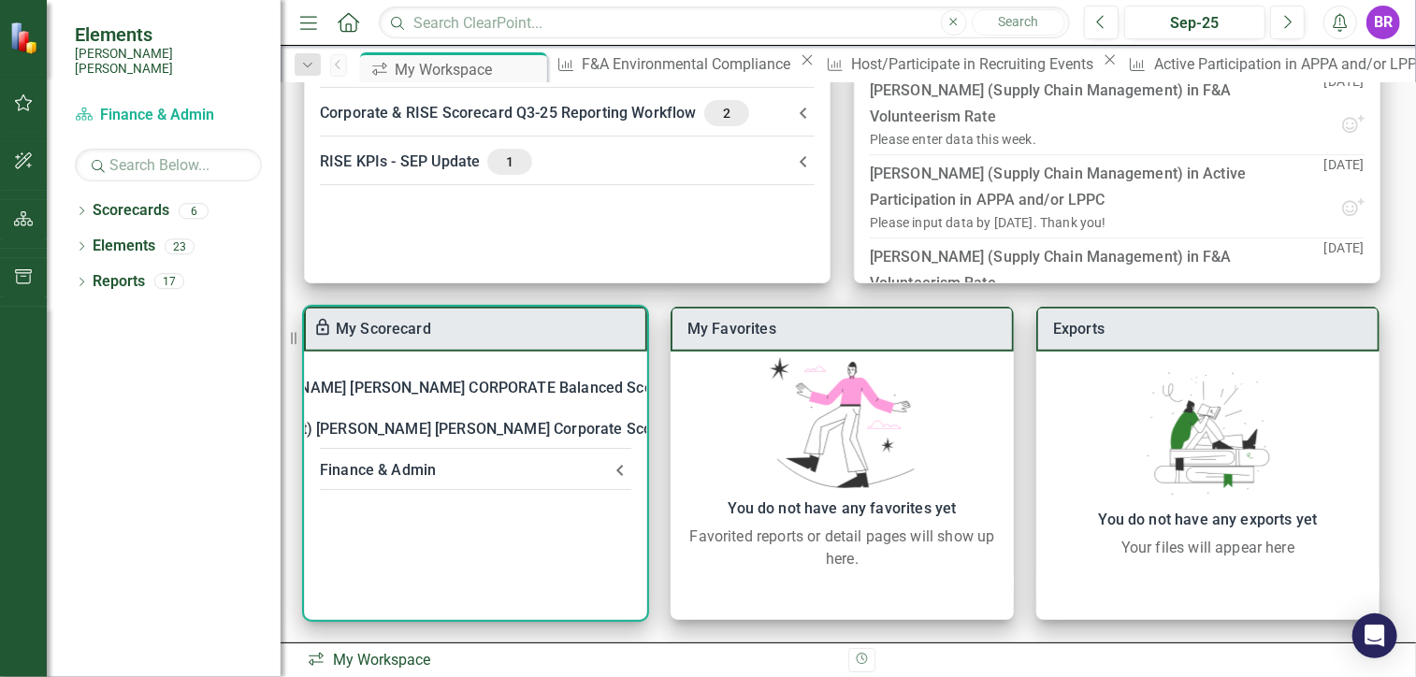
click at [436, 459] on div "Finance & Admin" at bounding box center [464, 470] width 289 height 26
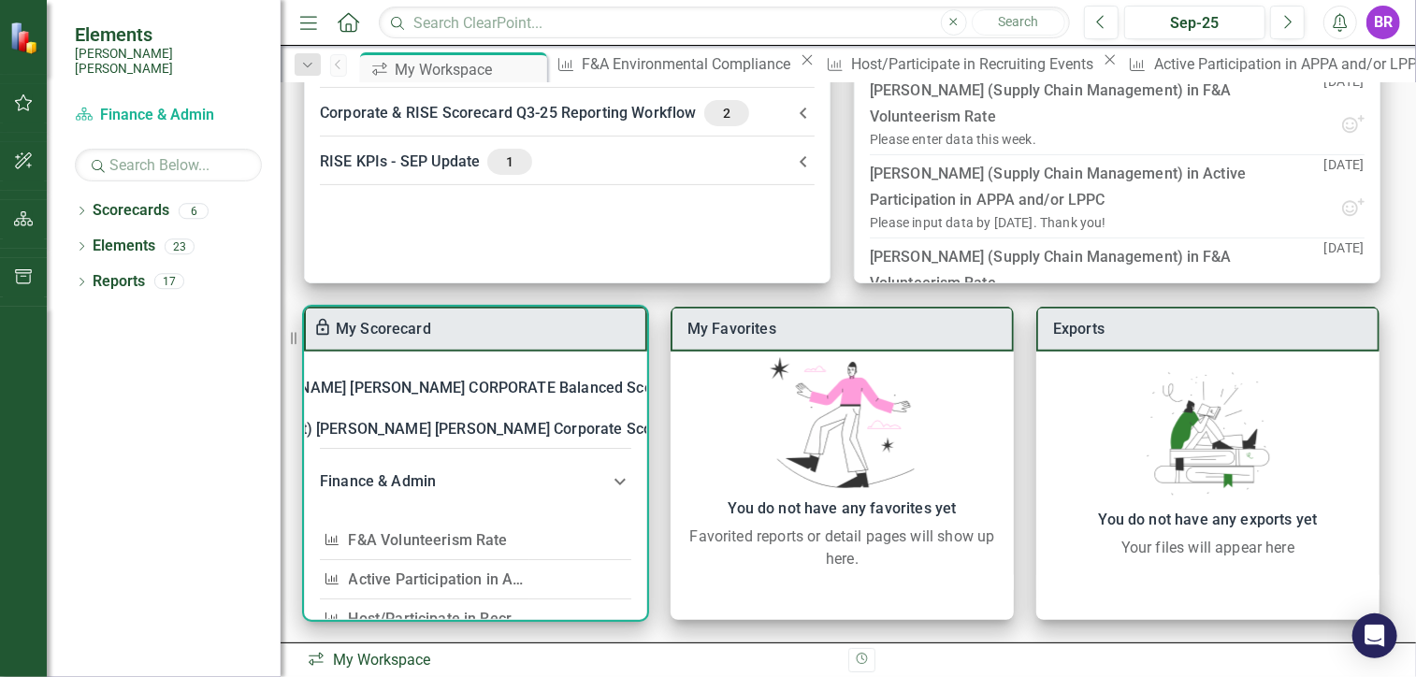
scroll to position [94, 0]
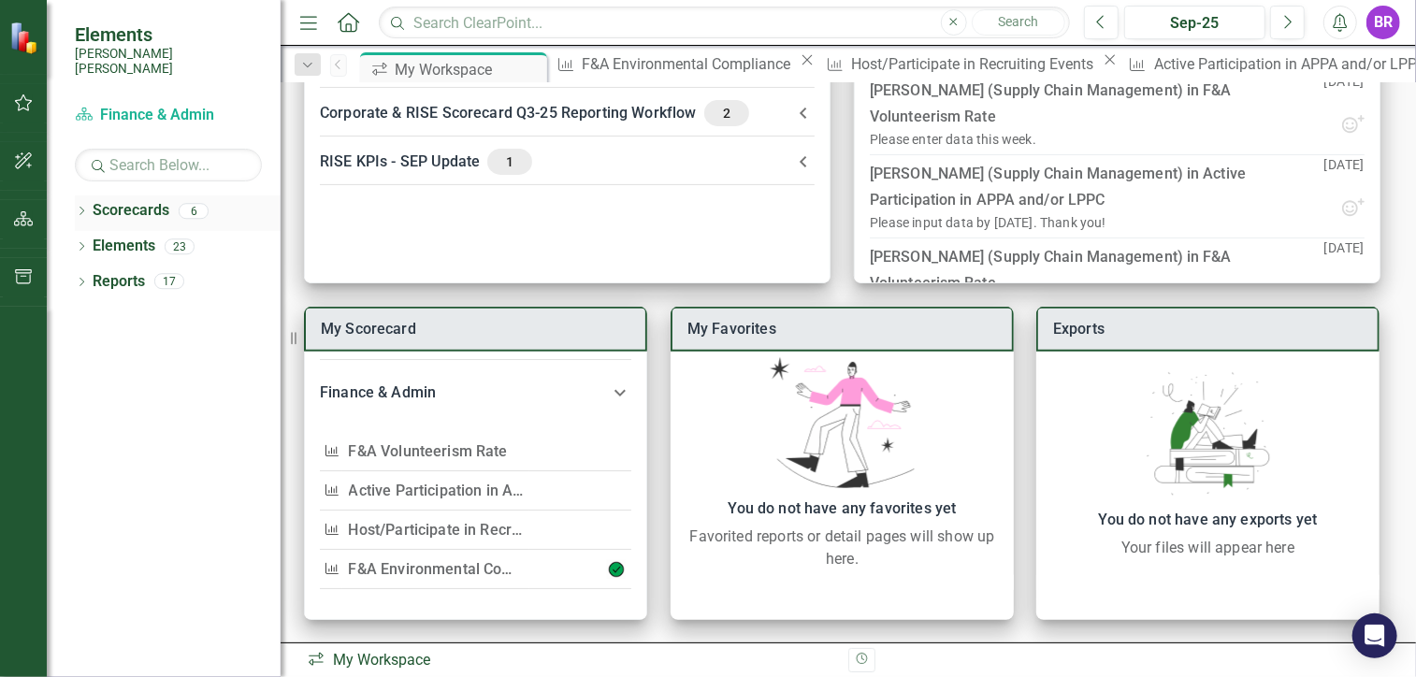
click at [94, 200] on link "Scorecards" at bounding box center [131, 211] width 77 height 22
click at [86, 196] on div "Dropdown Scorecards 6" at bounding box center [178, 214] width 206 height 36
click at [841, 160] on div "My Scorecard [PERSON_NAME] [PERSON_NAME] CORPORATE Balanced Scorecard KPI Suppl…" at bounding box center [849, 274] width 1136 height 739
click at [801, 163] on icon at bounding box center [803, 162] width 22 height 22
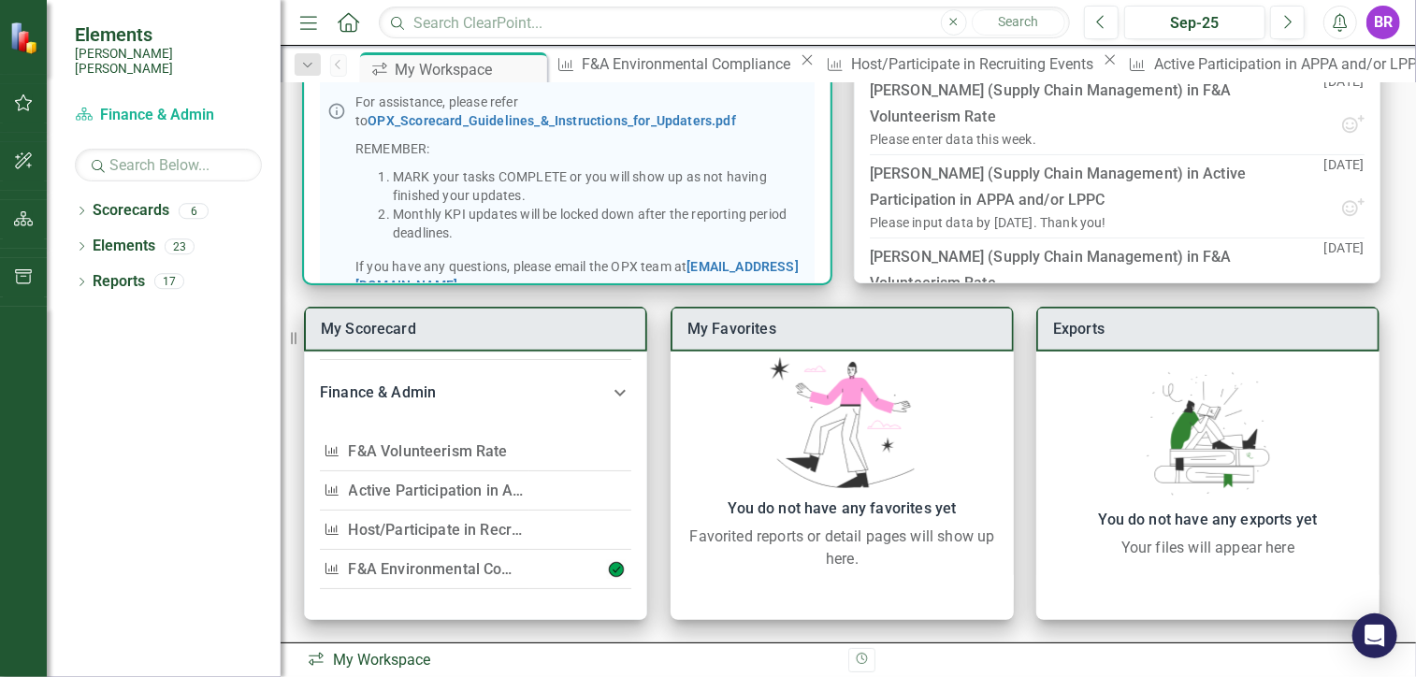
scroll to position [490, 0]
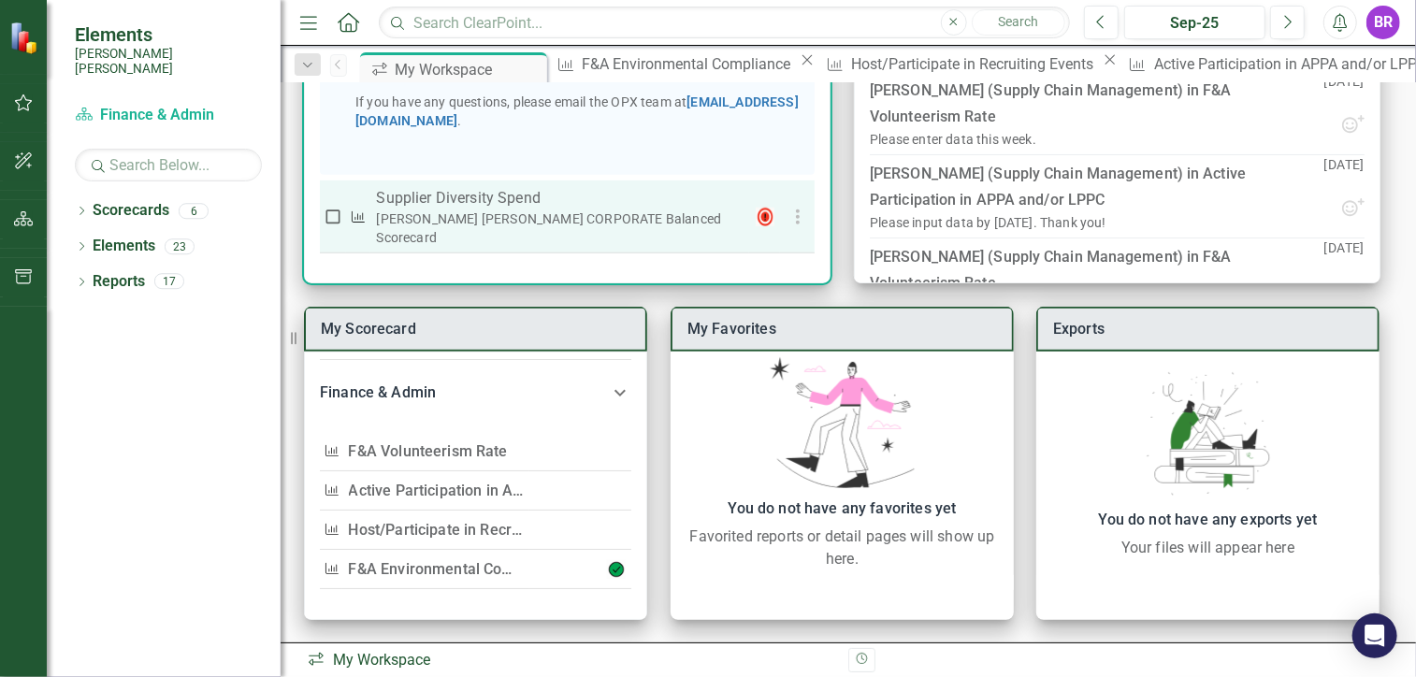
click at [528, 210] on p "Supplier Diversity Spend" at bounding box center [559, 198] width 367 height 22
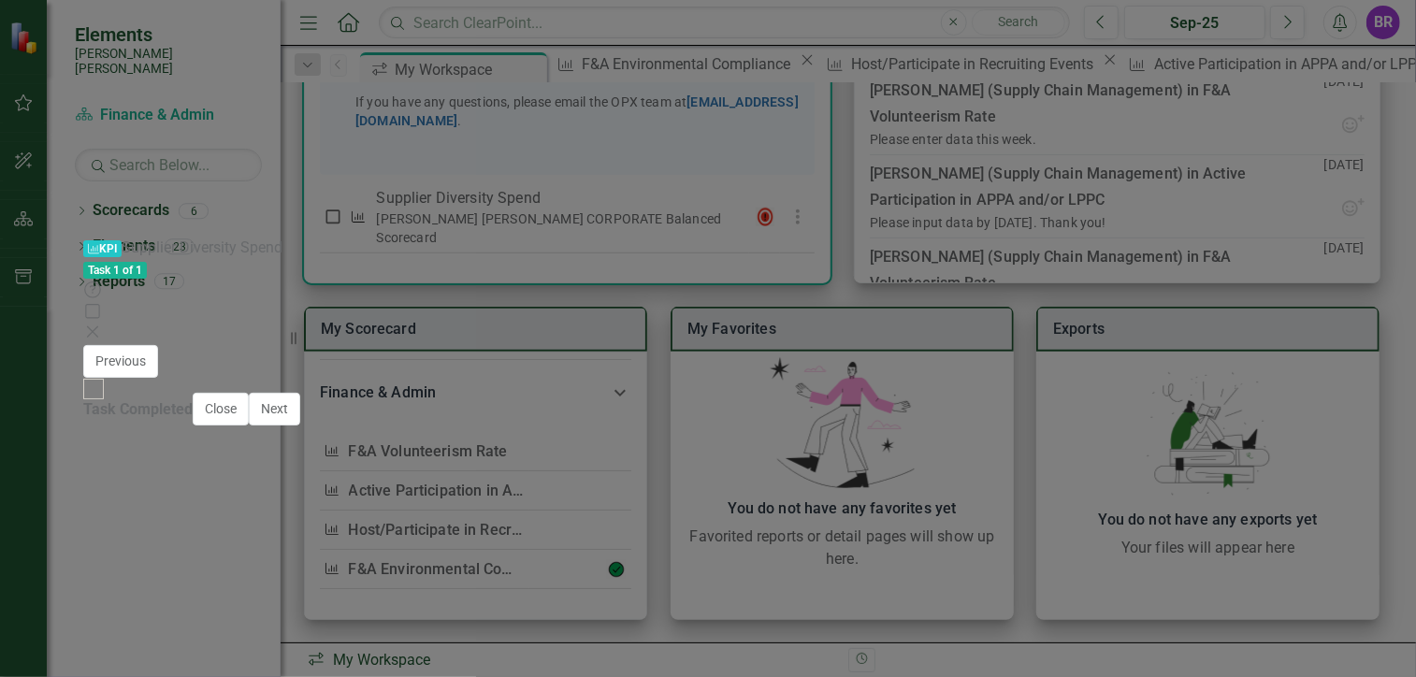
scroll to position [1740, 0]
click at [1333, 238] on div "KPI KPI Supplier Diversity Spend Task 1 of 1 Help Maximize Close" at bounding box center [708, 291] width 1250 height 107
click at [98, 327] on icon at bounding box center [92, 332] width 11 height 11
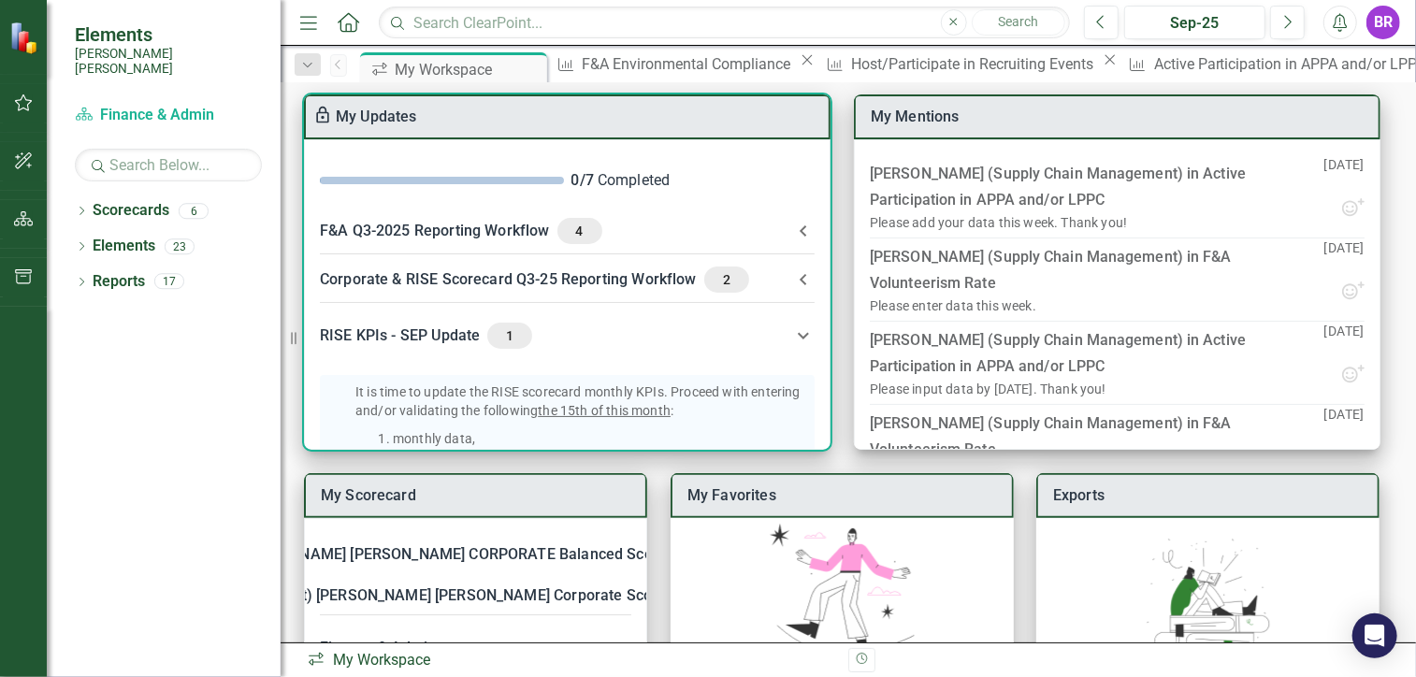
scroll to position [0, 0]
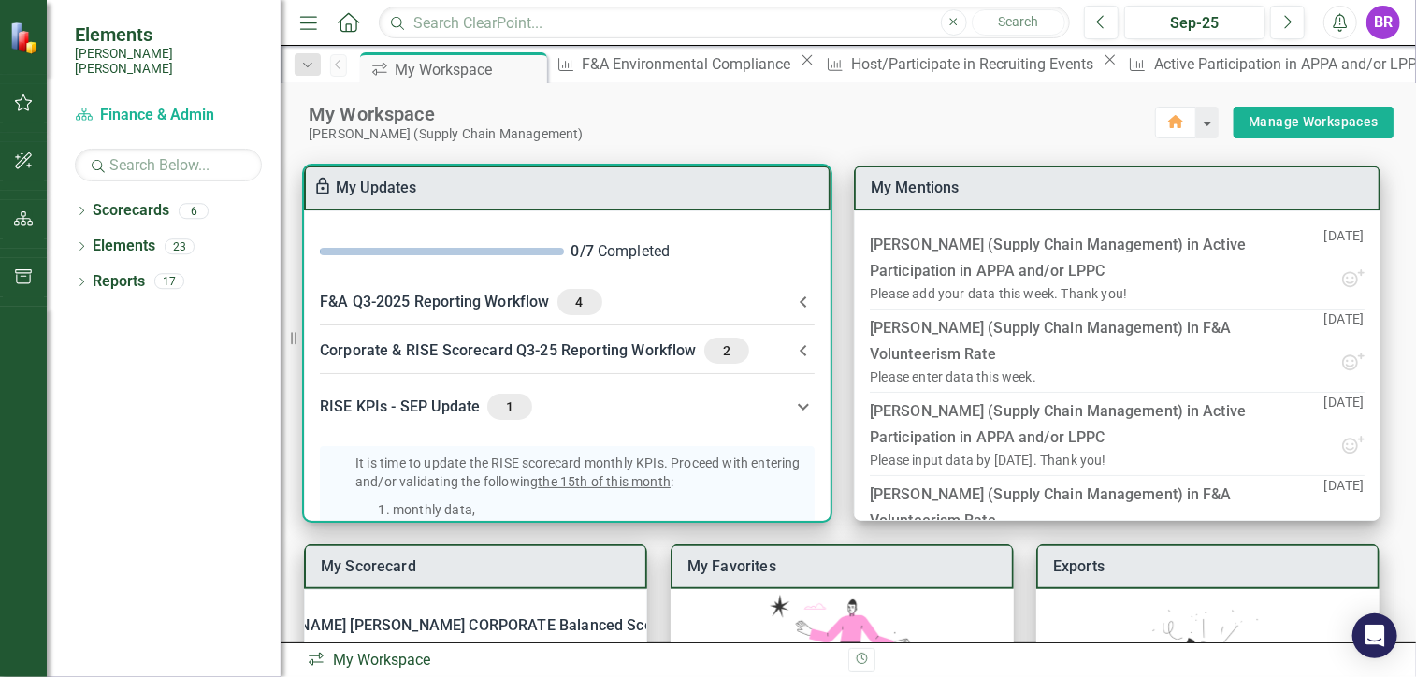
click at [483, 295] on div "F&A Q3-2025 Reporting Workflow 4" at bounding box center [556, 302] width 472 height 26
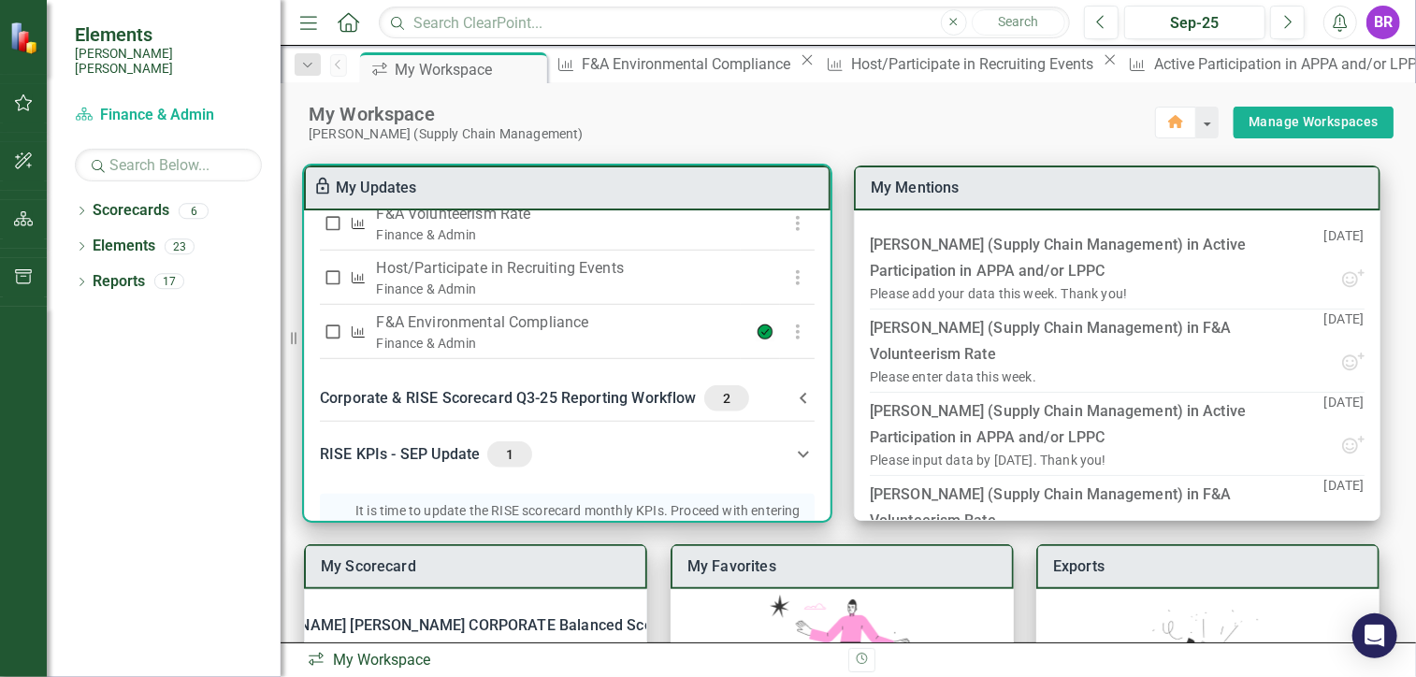
scroll to position [561, 0]
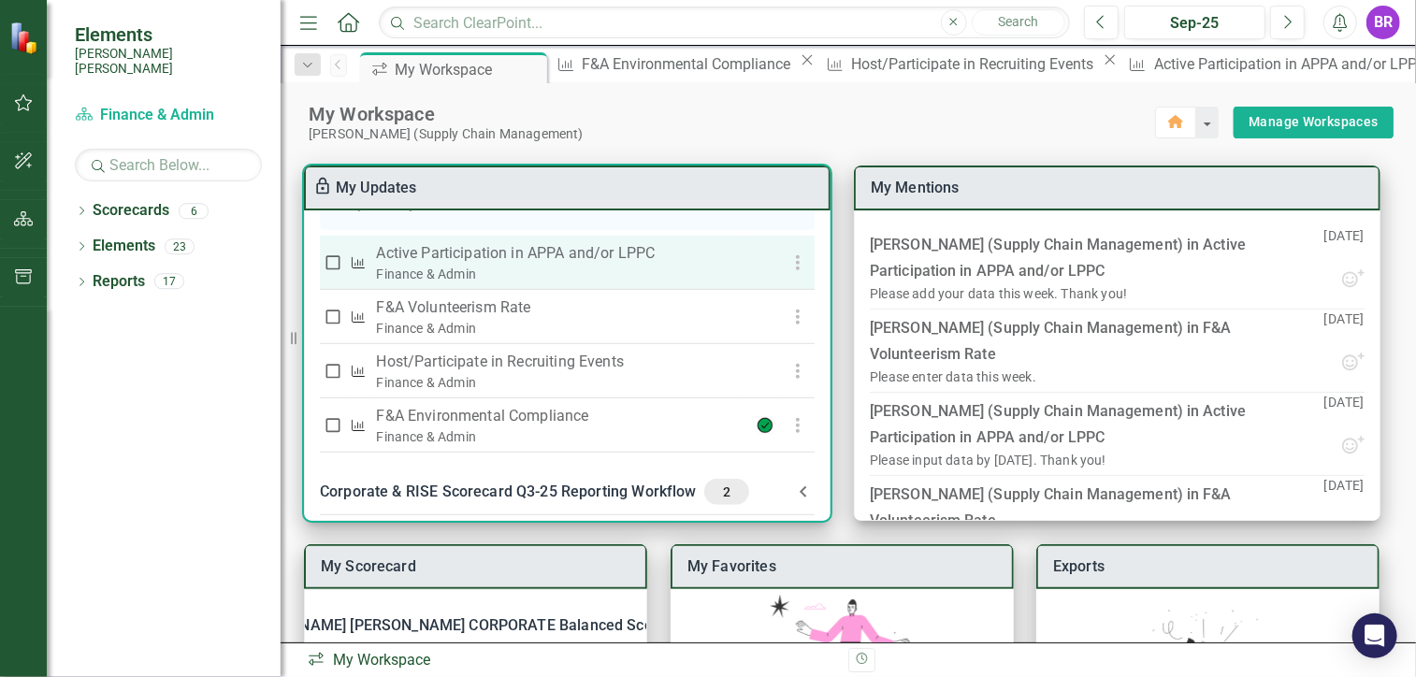
click at [332, 272] on input "checkbox" at bounding box center [333, 263] width 19 height 19
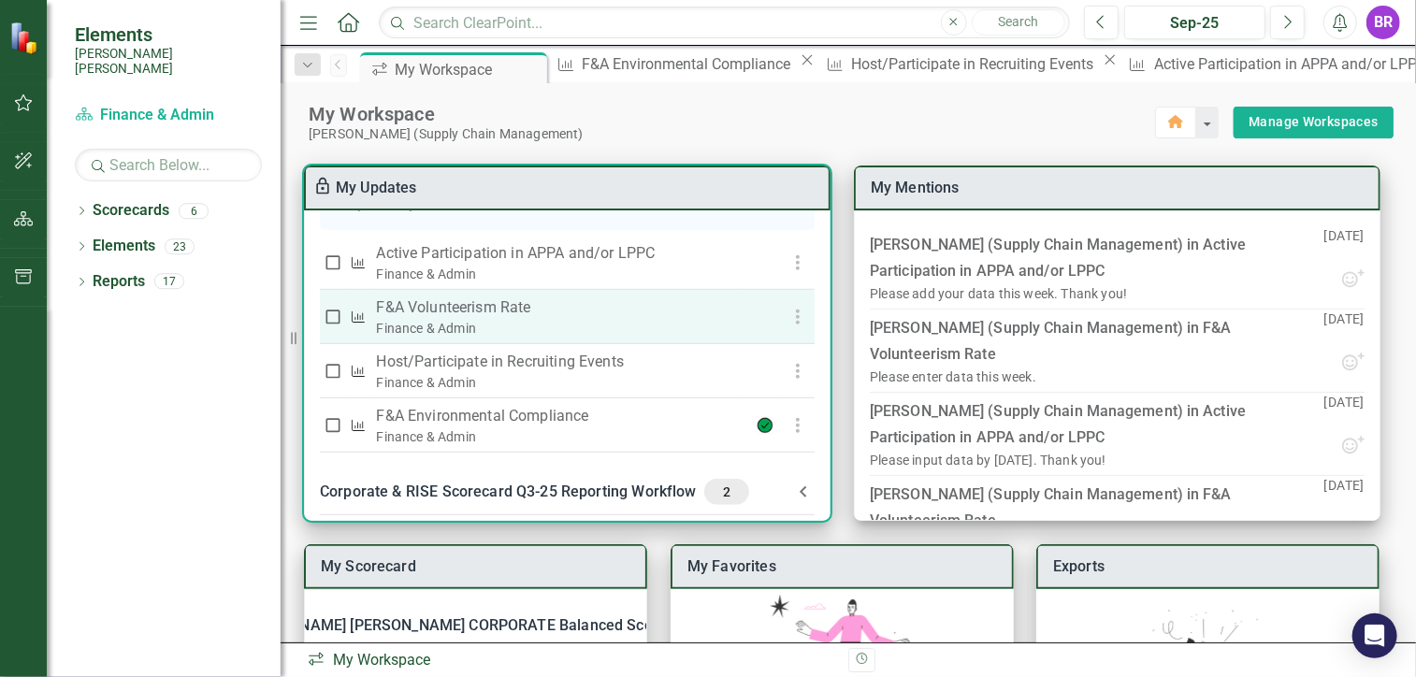
checkbox input "true"
click at [334, 327] on input "checkbox" at bounding box center [333, 317] width 19 height 19
checkbox input "true"
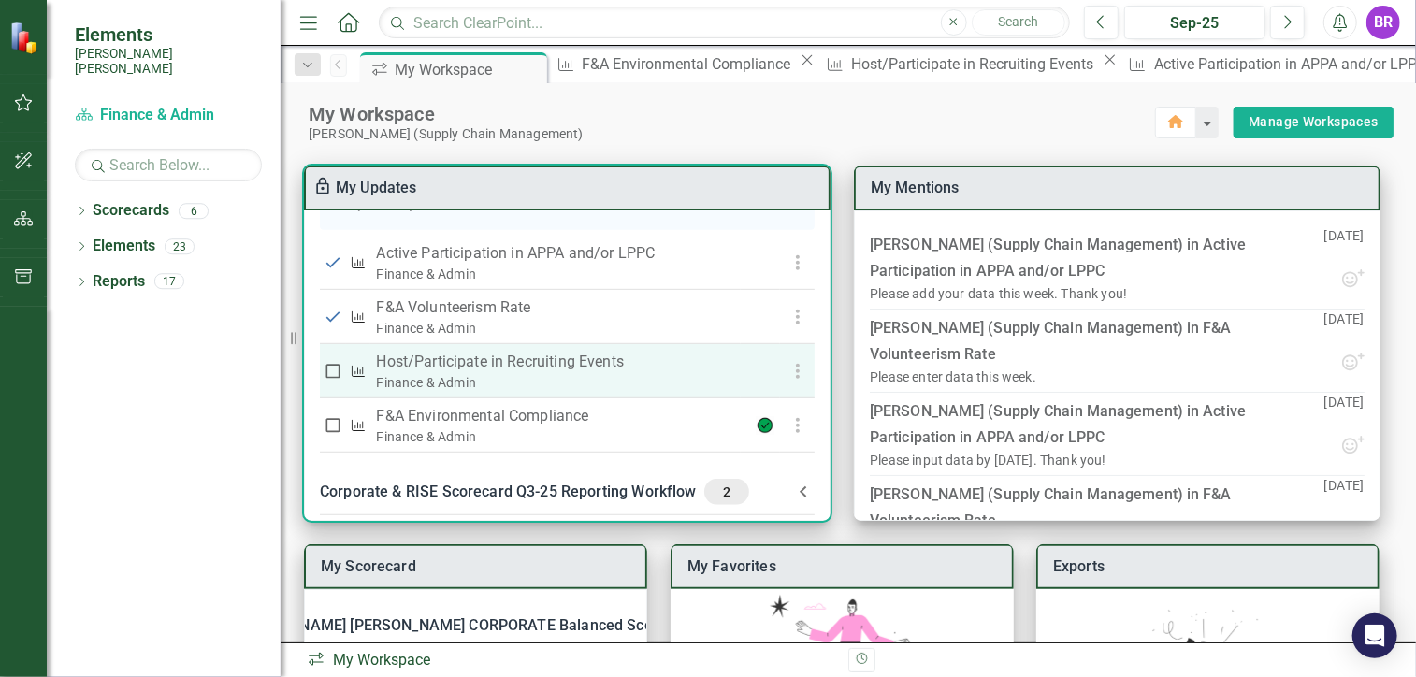
click at [333, 381] on input "checkbox" at bounding box center [333, 371] width 19 height 19
checkbox input "true"
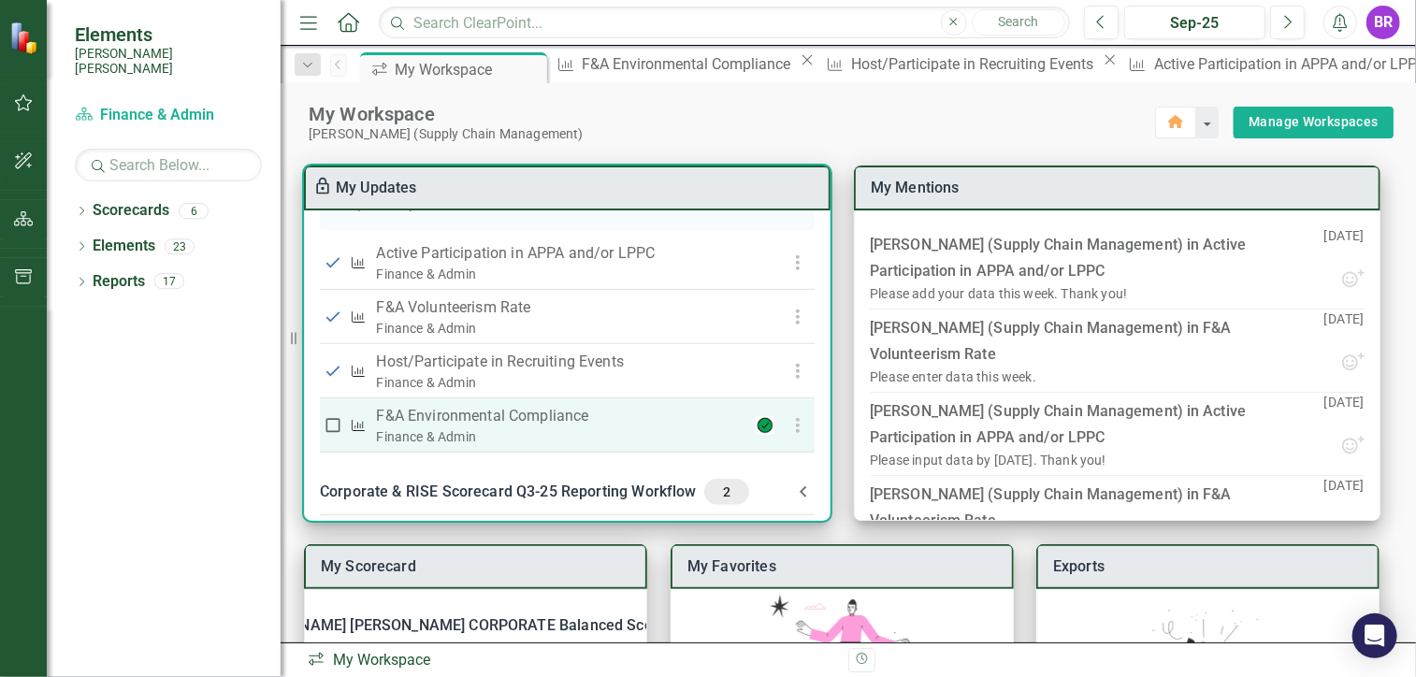
click at [334, 435] on input "checkbox" at bounding box center [333, 425] width 19 height 19
checkbox input "true"
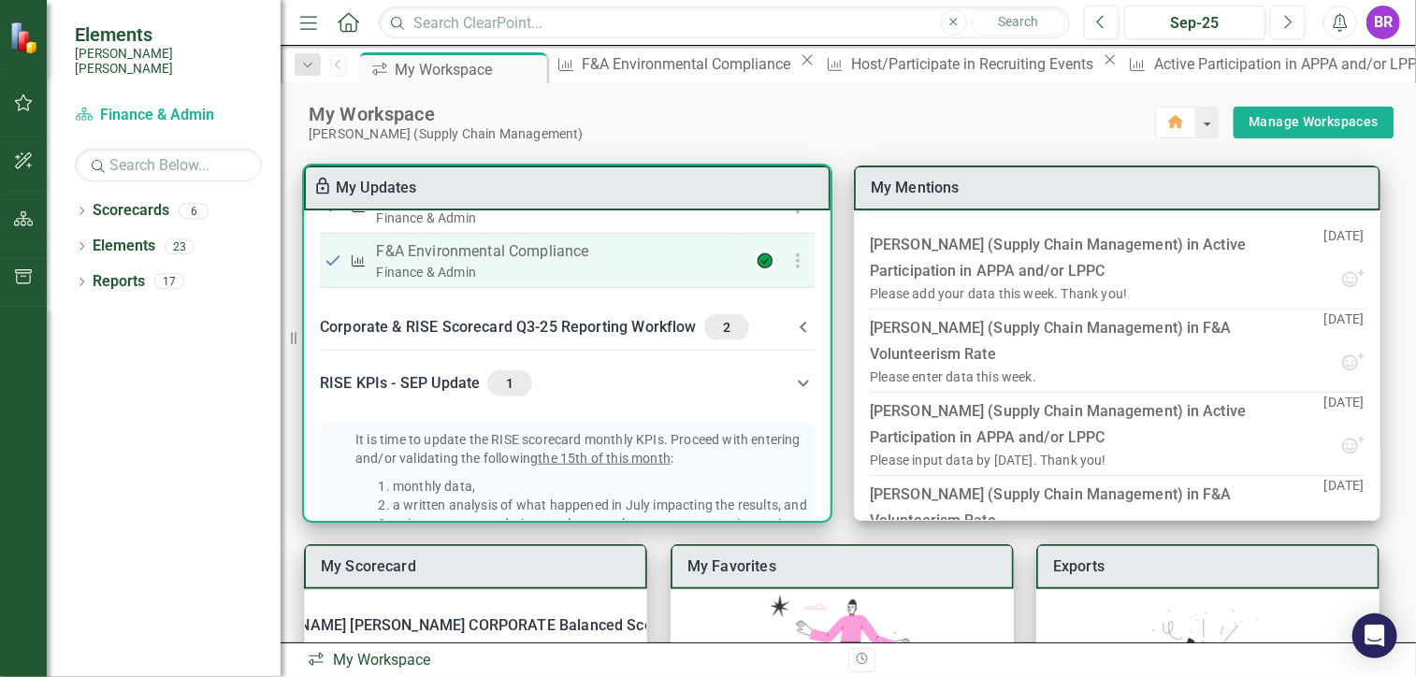
scroll to position [748, 0]
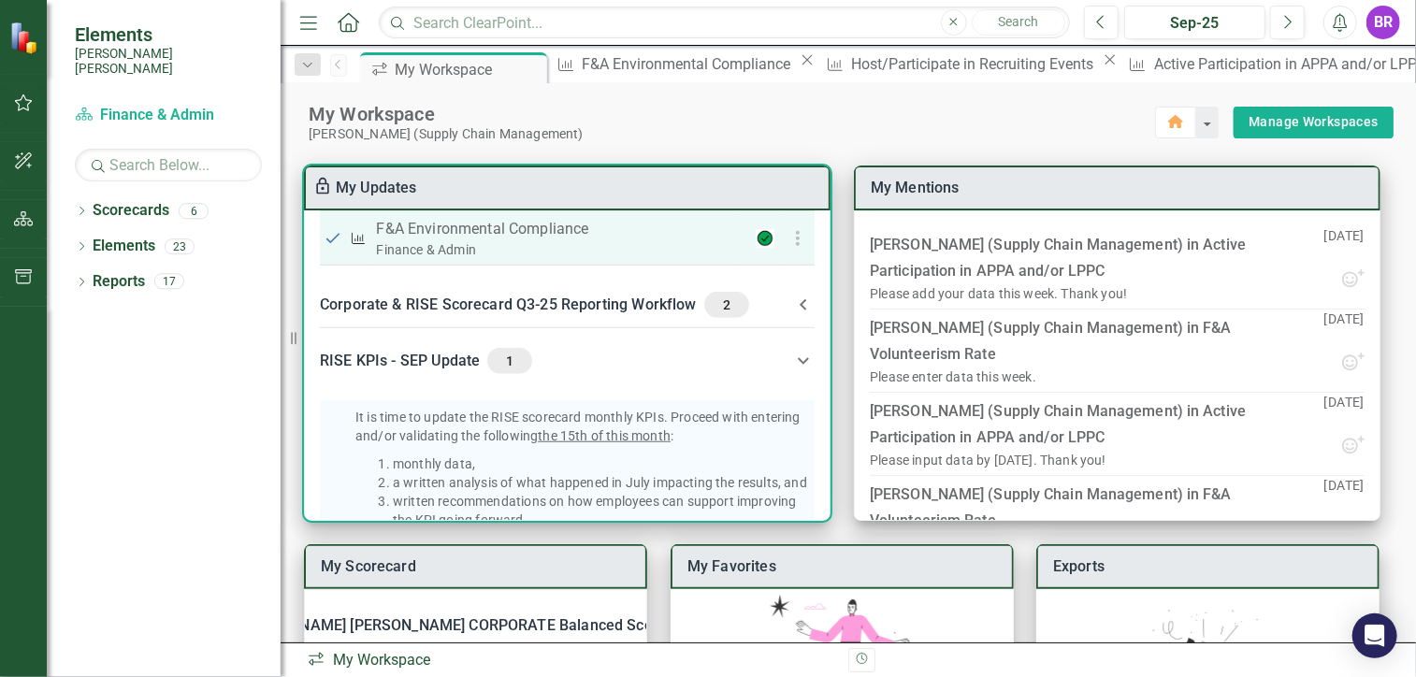
click at [760, 248] on div at bounding box center [760, 238] width 27 height 19
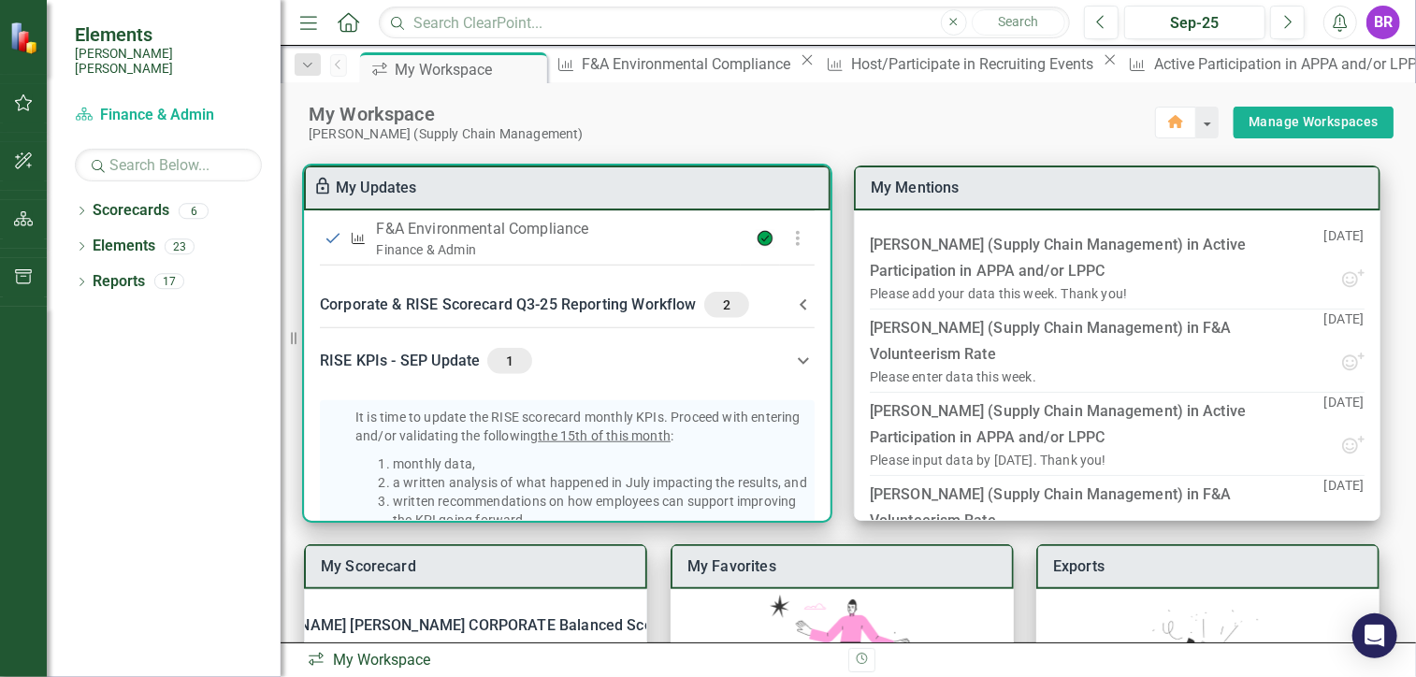
click at [606, 318] on div "Corporate & RISE Scorecard Q3-25 Reporting Workflow 2" at bounding box center [556, 305] width 472 height 26
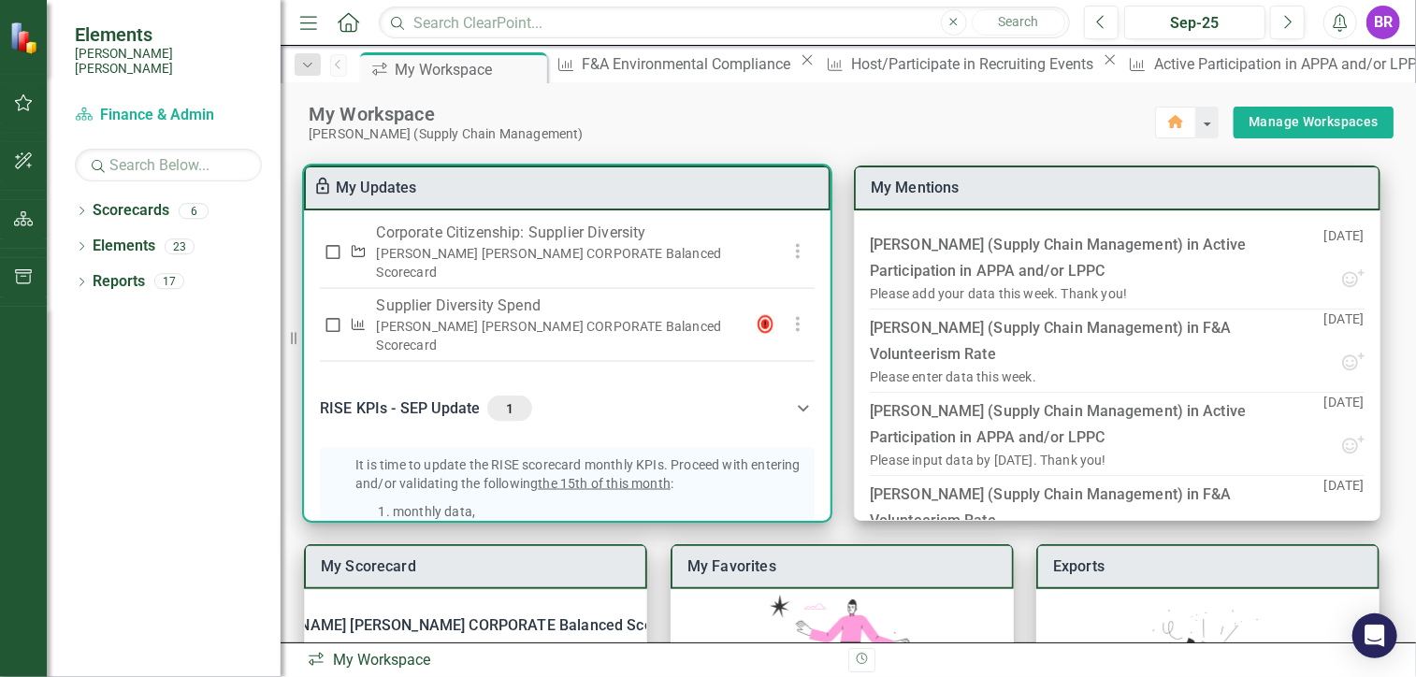
scroll to position [1403, 0]
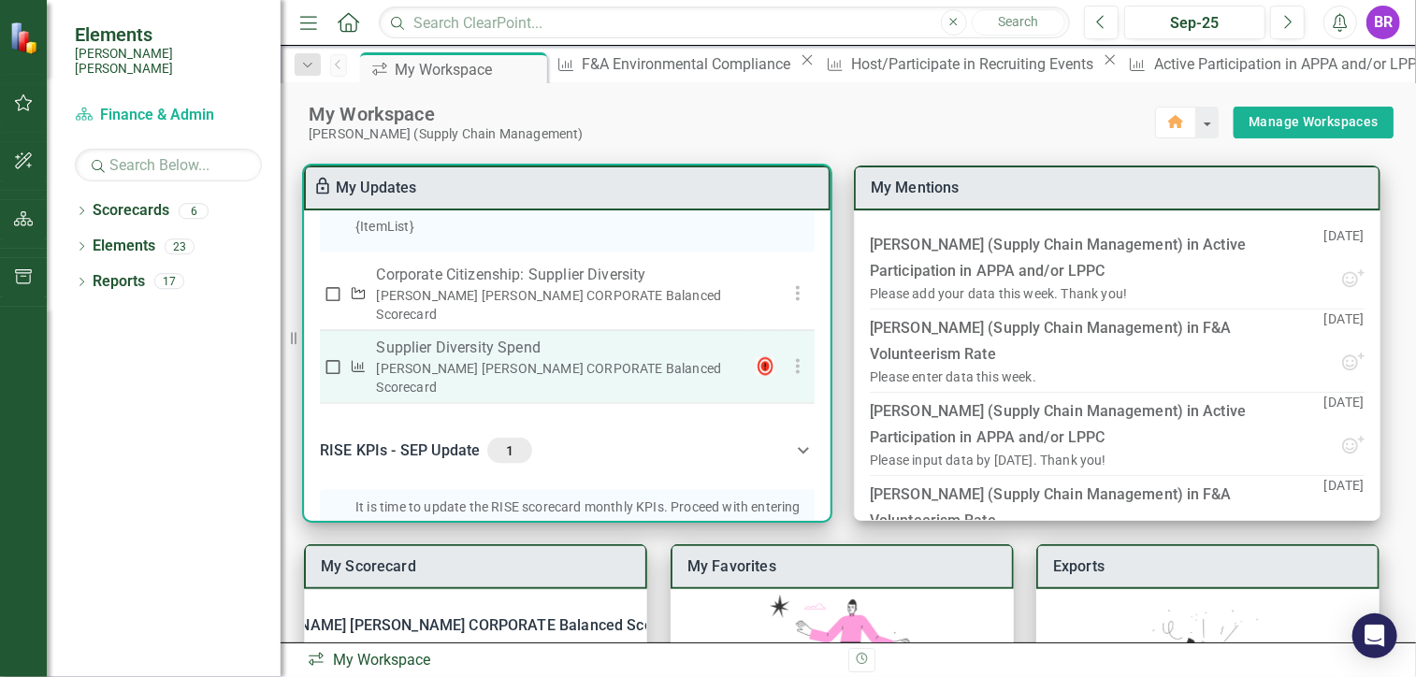
click at [474, 381] on div "[PERSON_NAME] [PERSON_NAME] CORPORATE Balanced Scorecard" at bounding box center [559, 377] width 367 height 37
drag, startPoint x: 474, startPoint y: 381, endPoint x: 436, endPoint y: 380, distance: 38.4
click at [436, 380] on div "[PERSON_NAME] [PERSON_NAME] CORPORATE Balanced Scorecard" at bounding box center [559, 377] width 367 height 37
click at [436, 377] on div "[PERSON_NAME] [PERSON_NAME] CORPORATE Balanced Scorecard" at bounding box center [559, 377] width 367 height 37
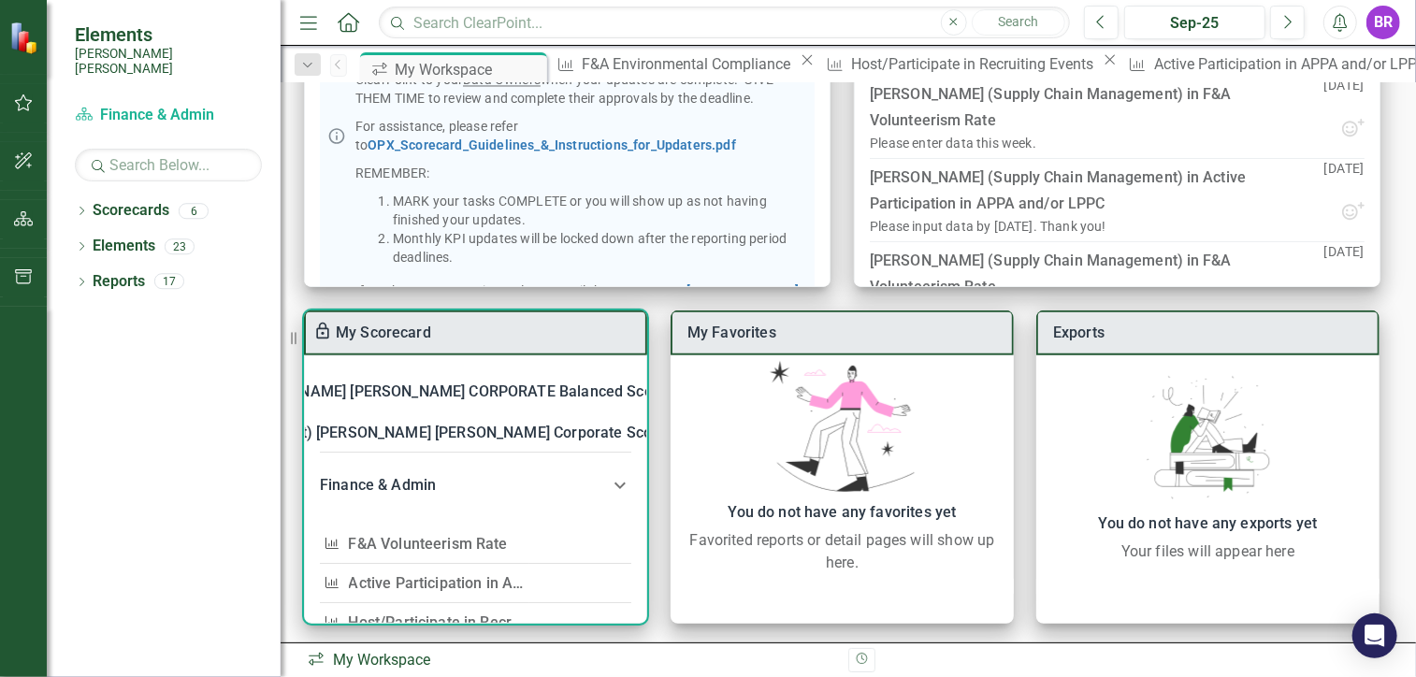
scroll to position [238, 0]
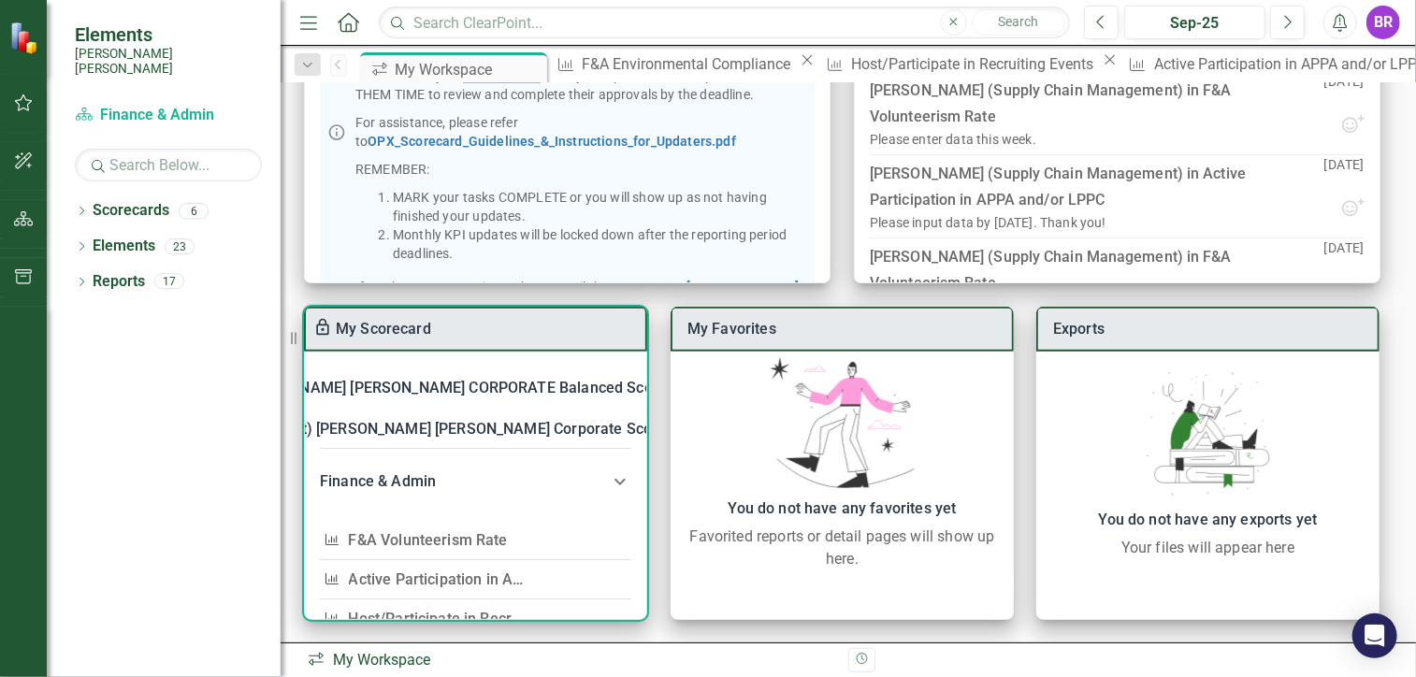
click at [496, 386] on div "[PERSON_NAME] [PERSON_NAME] CORPORATE Balanced Scorecard" at bounding box center [464, 388] width 466 height 26
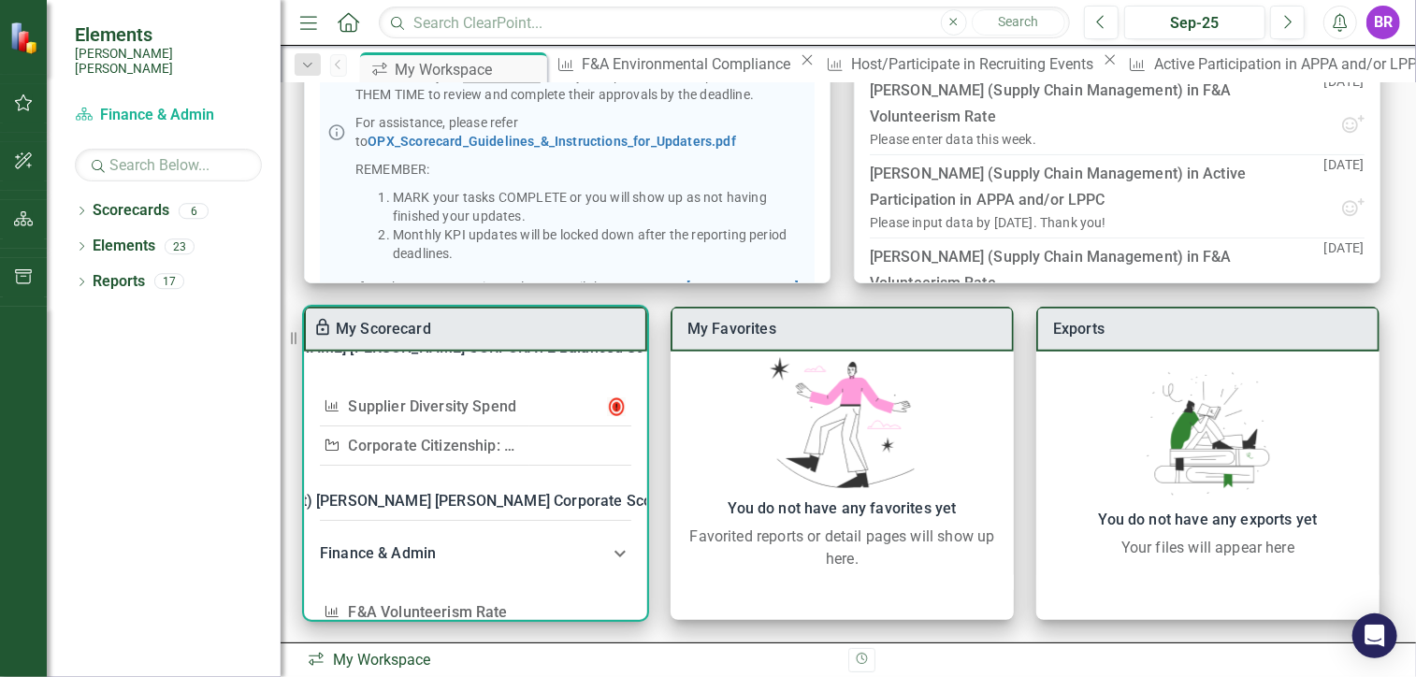
scroll to position [94, 0]
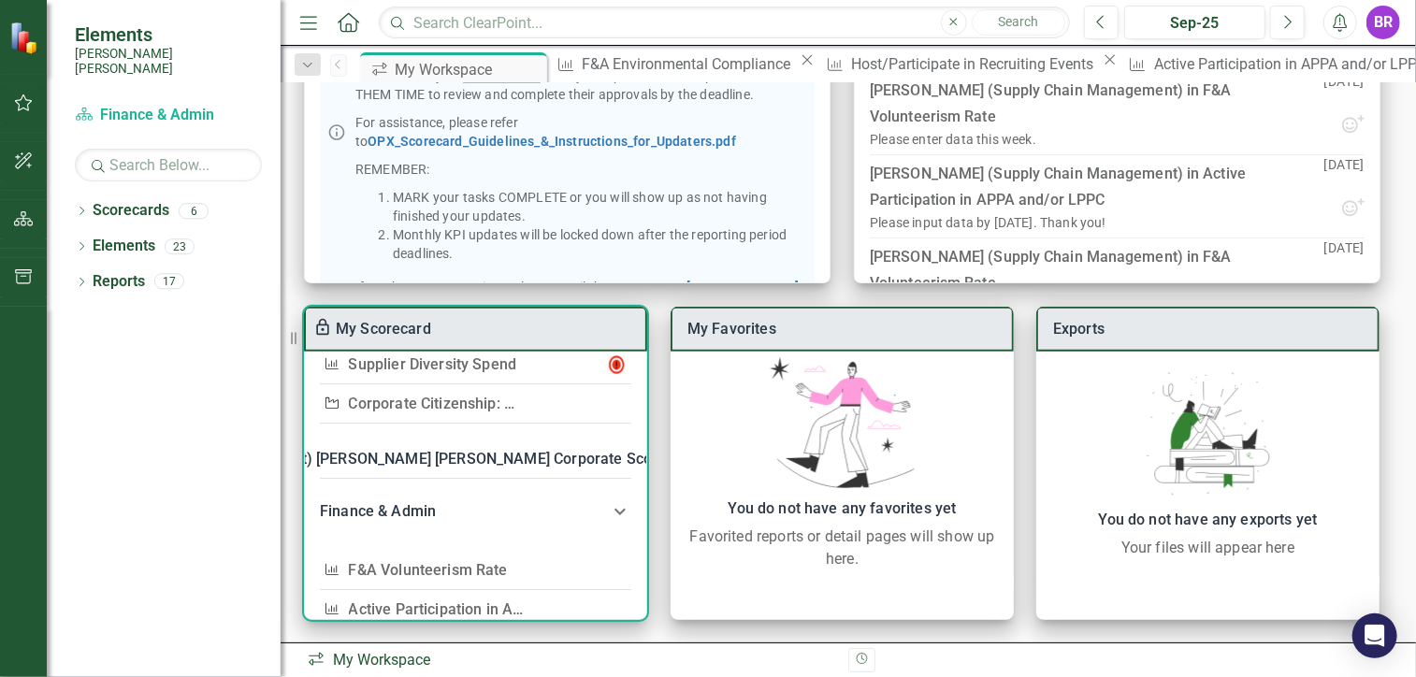
click at [482, 367] on link "Supplier Diversity Spend" at bounding box center [433, 365] width 168 height 18
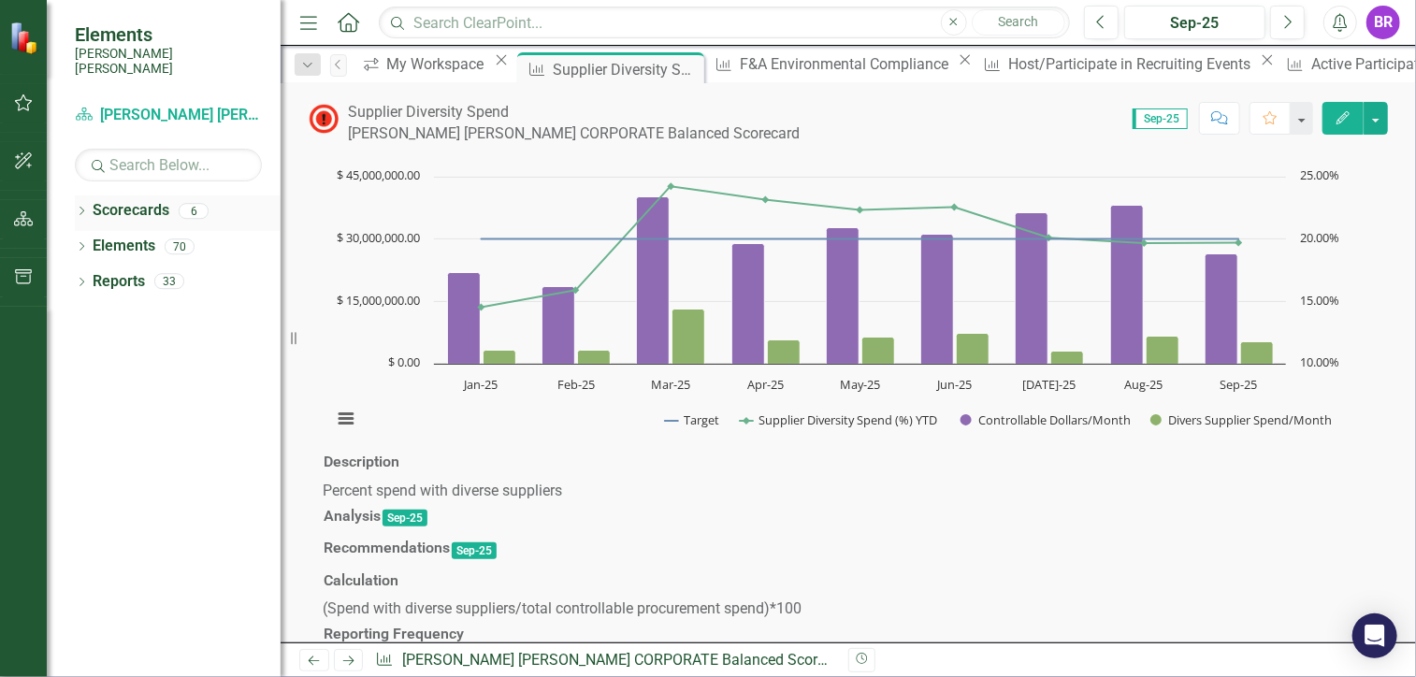
click at [83, 208] on icon "Dropdown" at bounding box center [81, 213] width 13 height 10
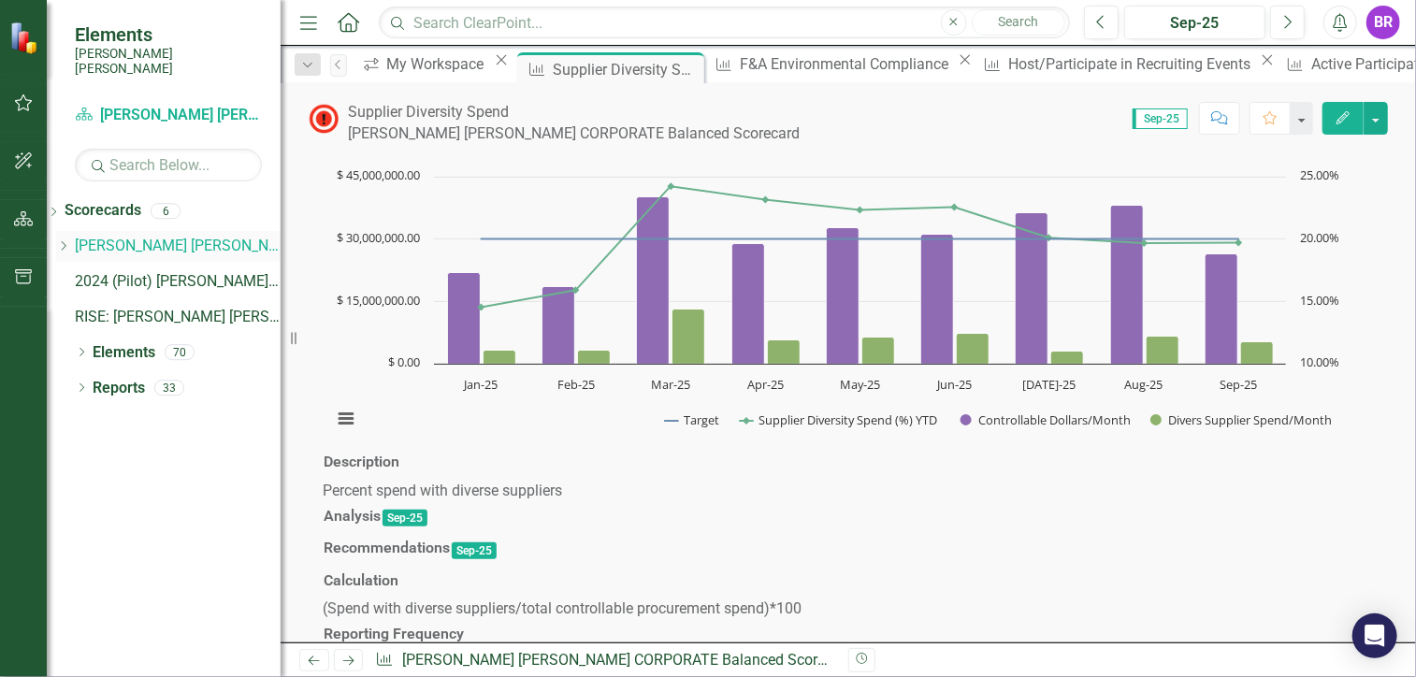
click at [112, 236] on link "[PERSON_NAME] [PERSON_NAME] CORPORATE Balanced Scorecard" at bounding box center [178, 247] width 206 height 22
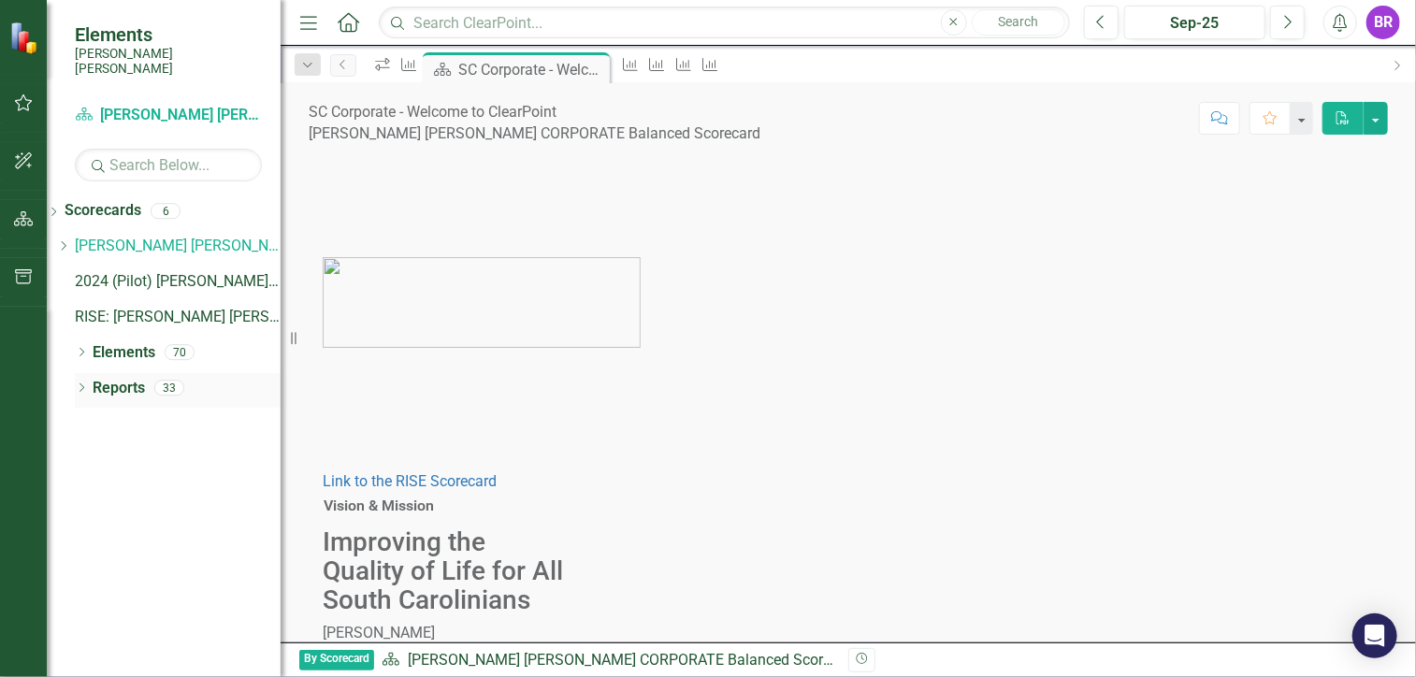
click at [156, 376] on div "Reports 33" at bounding box center [187, 391] width 188 height 36
click at [123, 378] on link "Reports" at bounding box center [119, 389] width 52 height 22
click at [26, 51] on img at bounding box center [25, 37] width 33 height 33
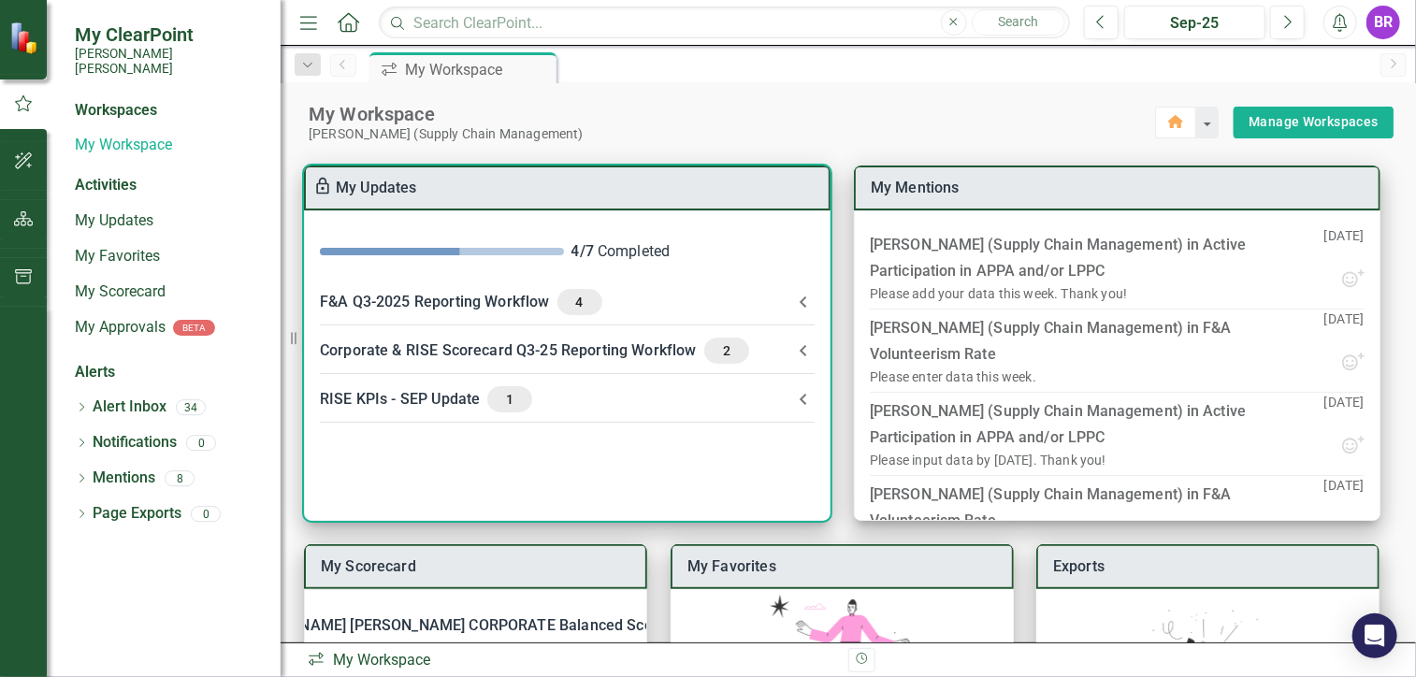
click at [800, 398] on icon at bounding box center [803, 399] width 22 height 22
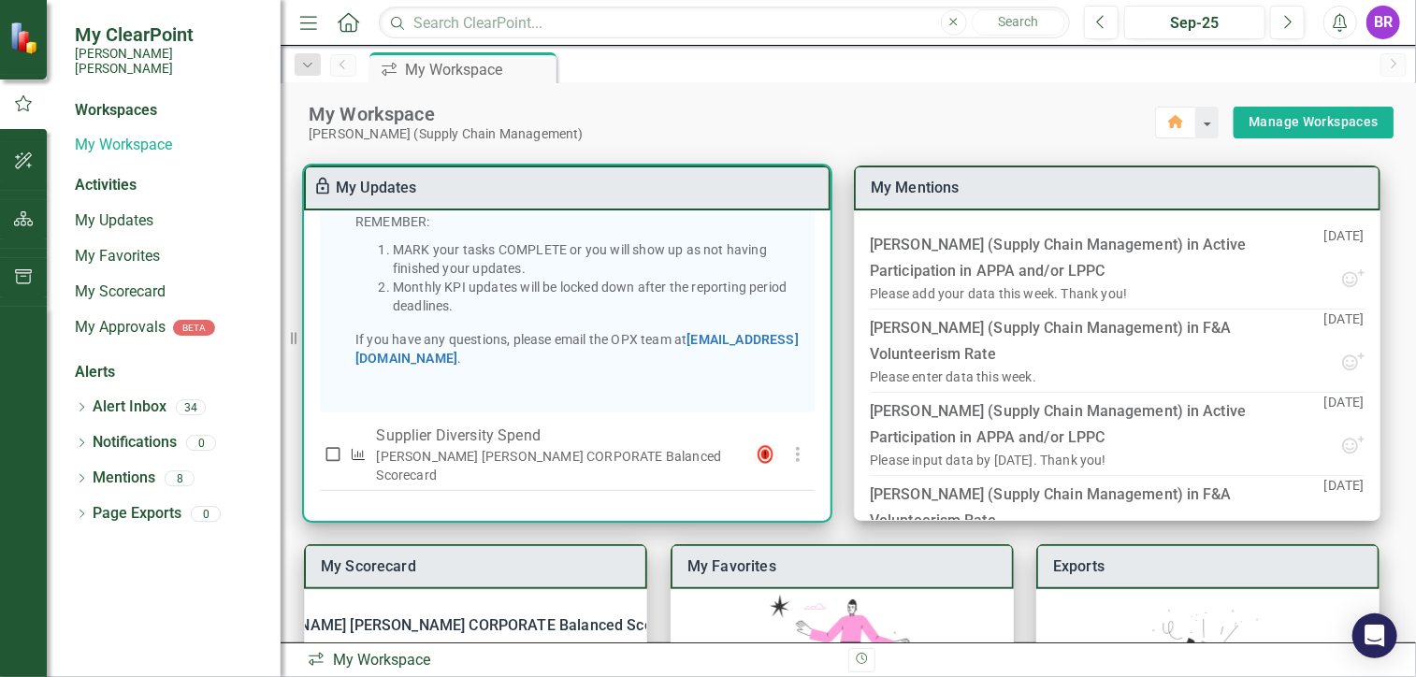
scroll to position [187, 0]
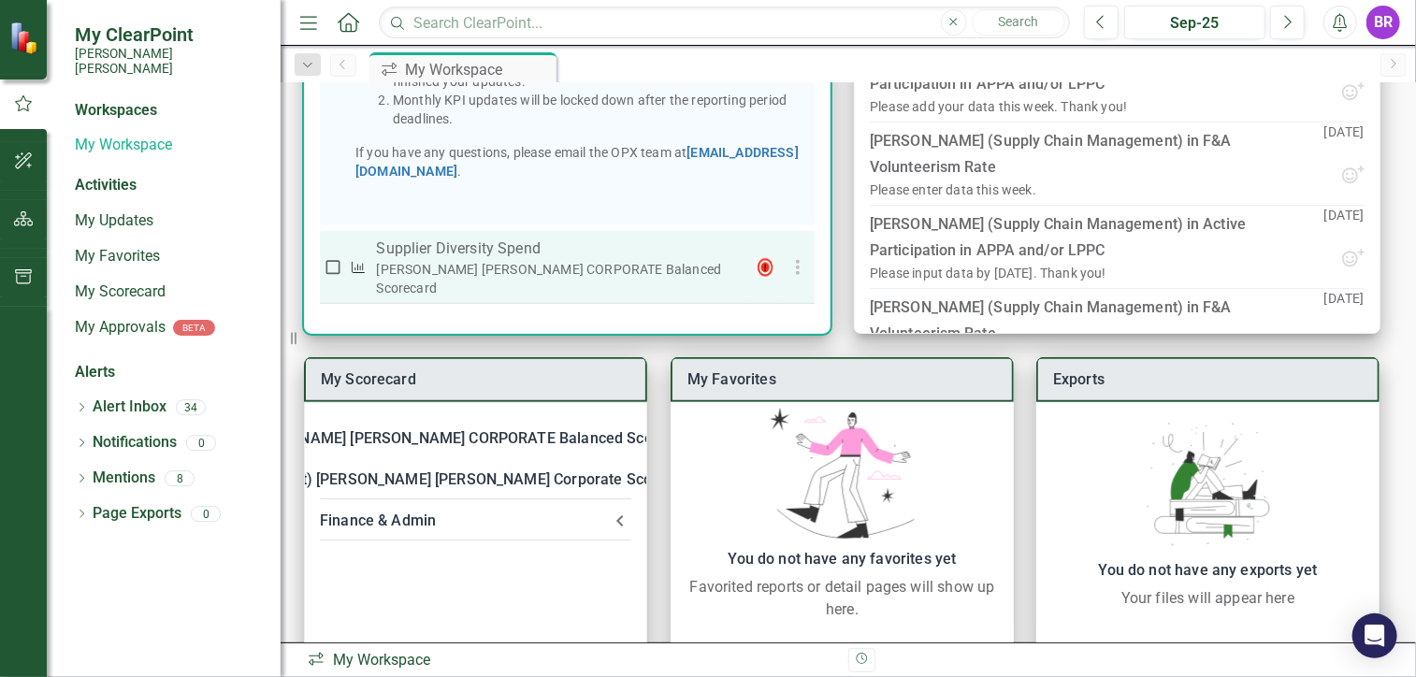
click at [337, 274] on input "checkbox" at bounding box center [333, 267] width 19 height 19
checkbox input "true"
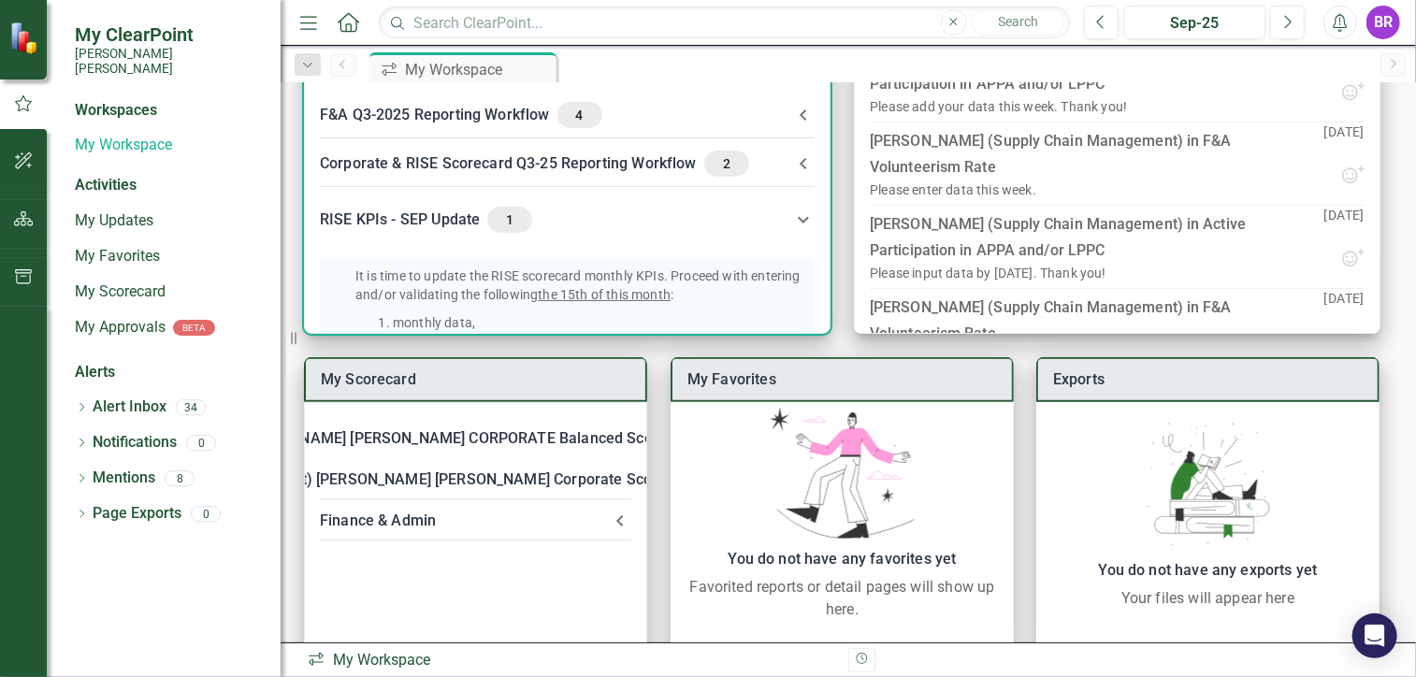
scroll to position [0, 0]
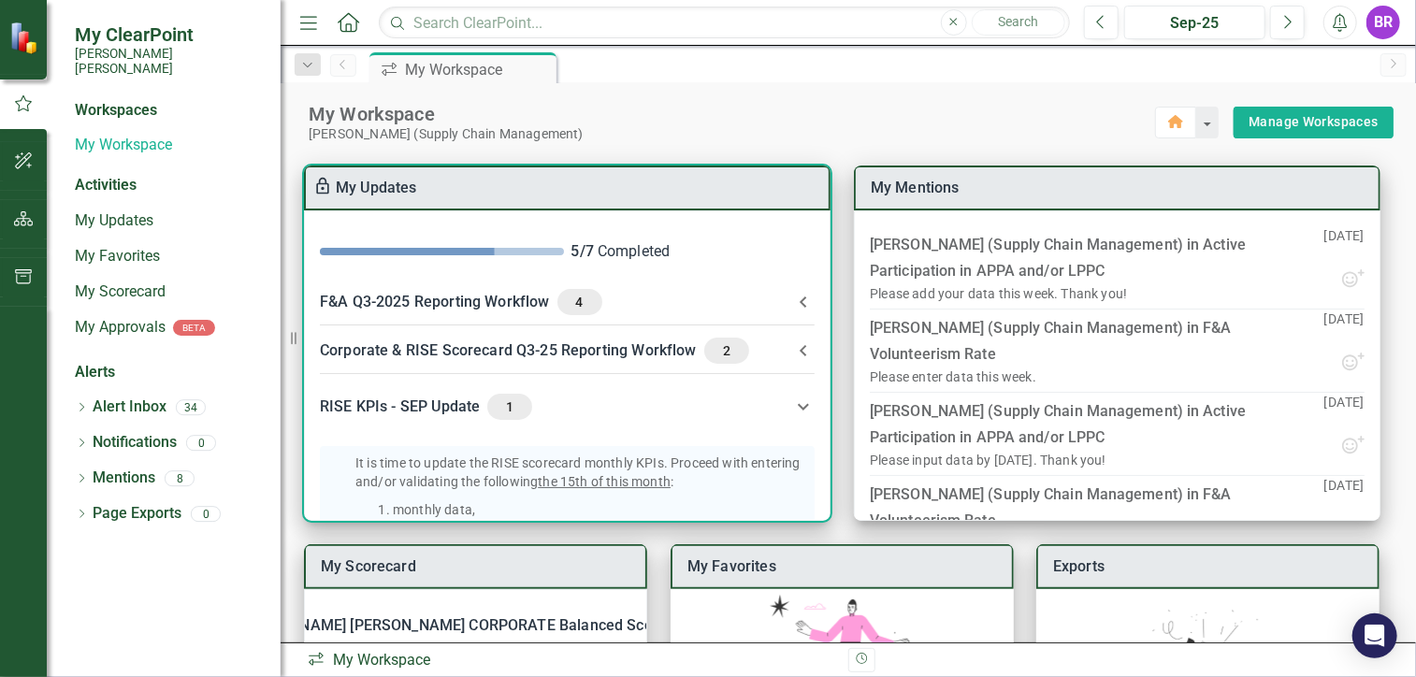
click at [801, 349] on icon at bounding box center [803, 351] width 22 height 22
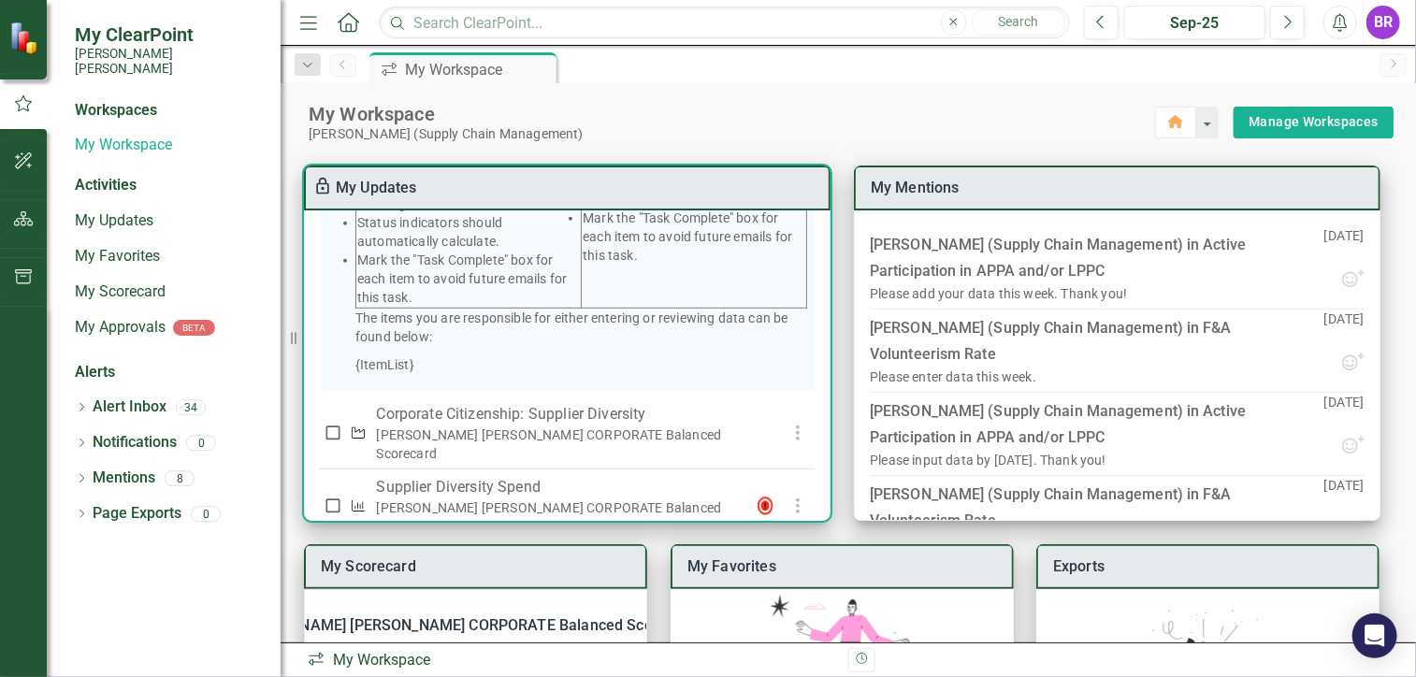
scroll to position [655, 0]
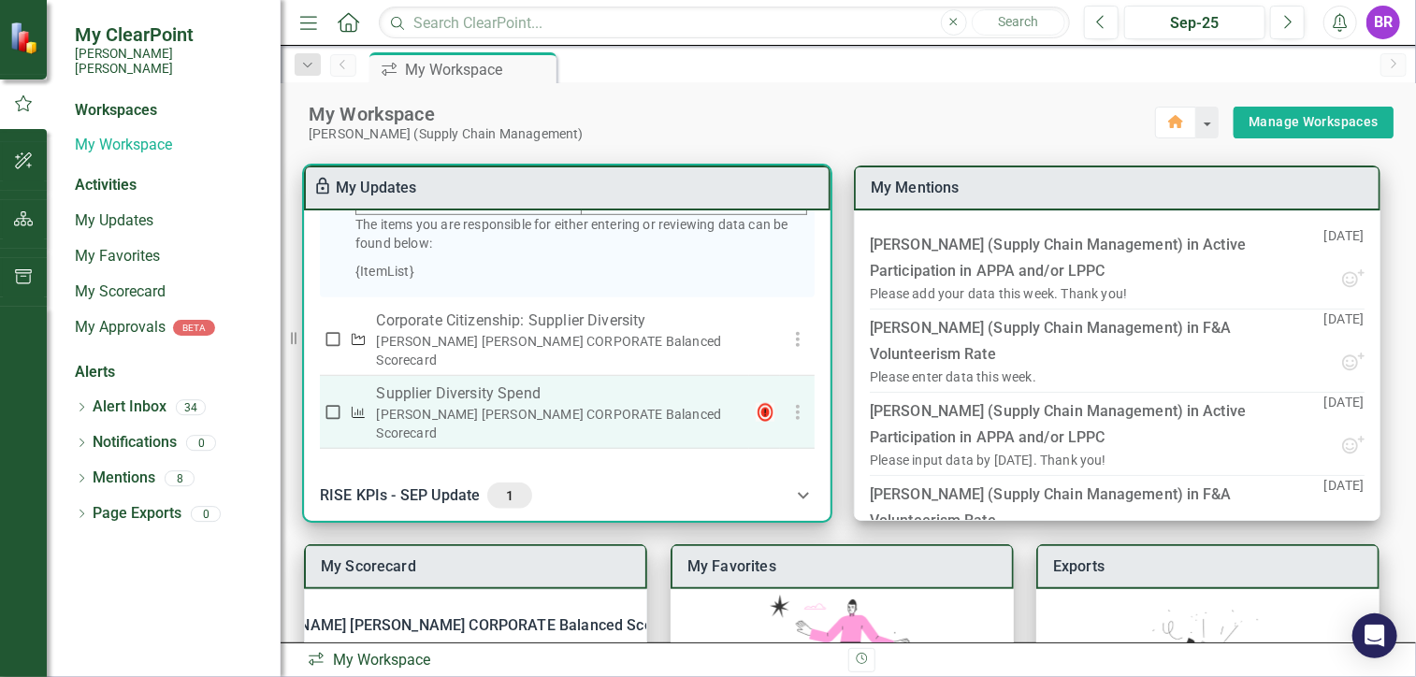
click at [621, 393] on p "Supplier Diversity Spend" at bounding box center [559, 394] width 367 height 22
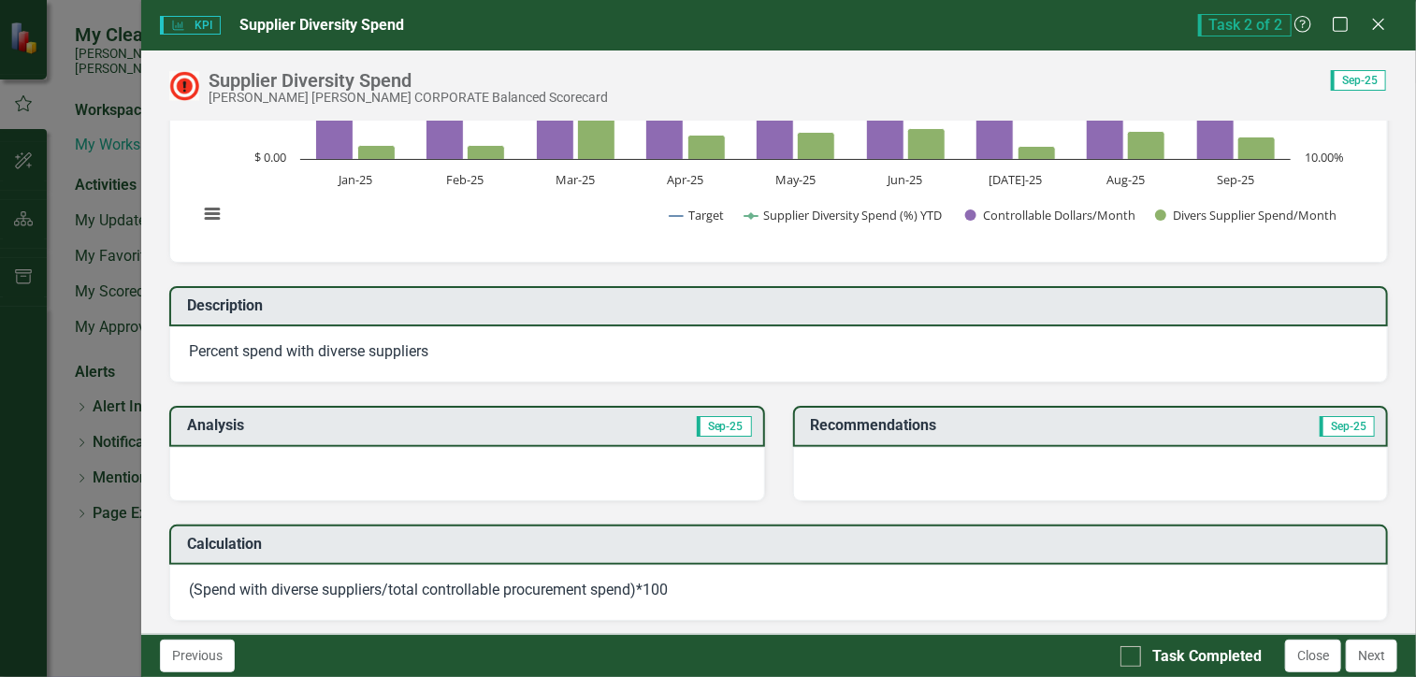
scroll to position [0, 0]
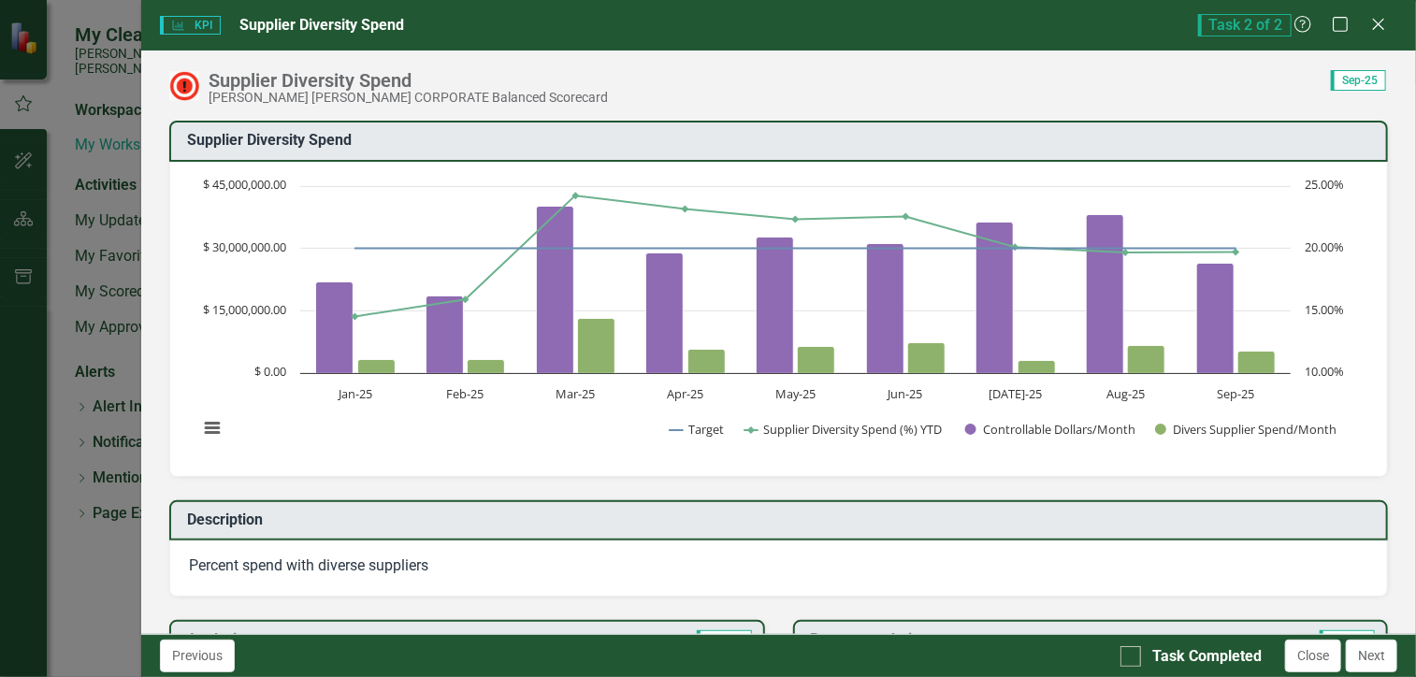
click at [1371, 27] on icon "Close" at bounding box center [1379, 24] width 19 height 15
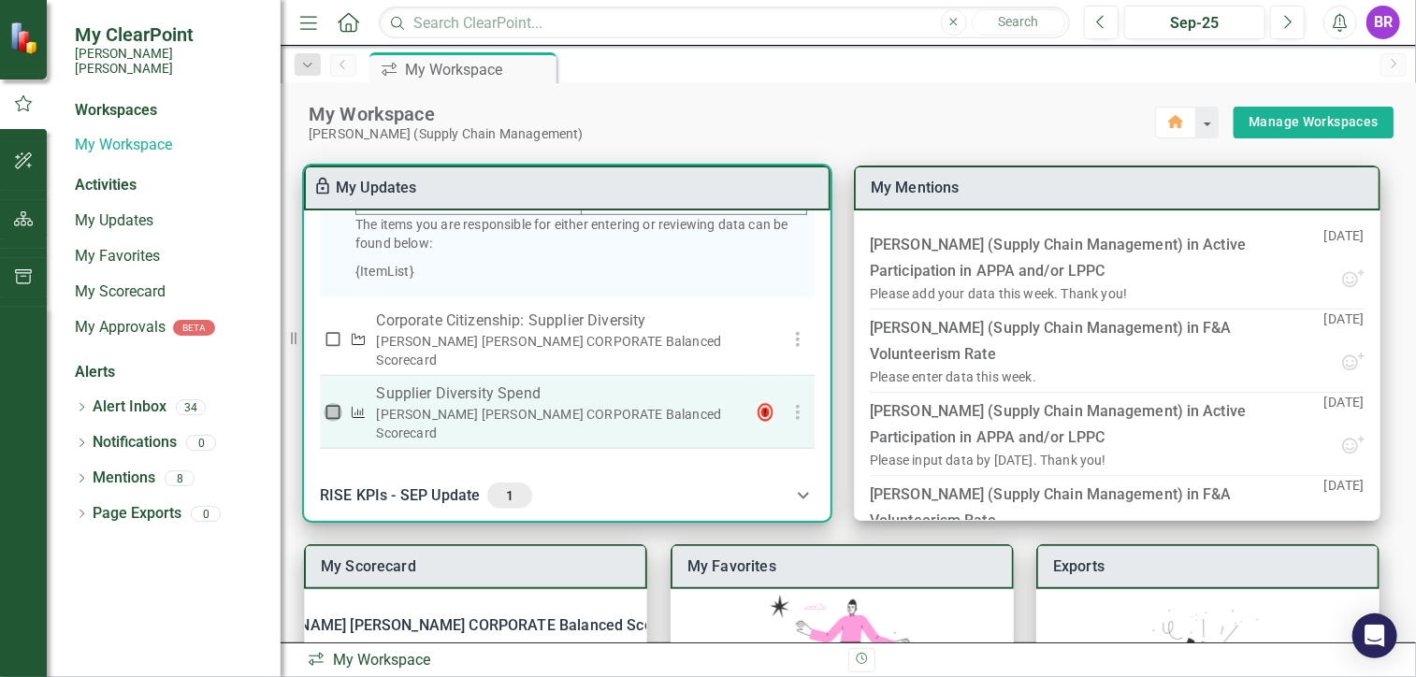
click at [329, 408] on input "checkbox" at bounding box center [333, 412] width 19 height 19
click at [332, 406] on input "checkbox" at bounding box center [333, 412] width 19 height 19
click at [328, 409] on input "checkbox" at bounding box center [333, 412] width 19 height 19
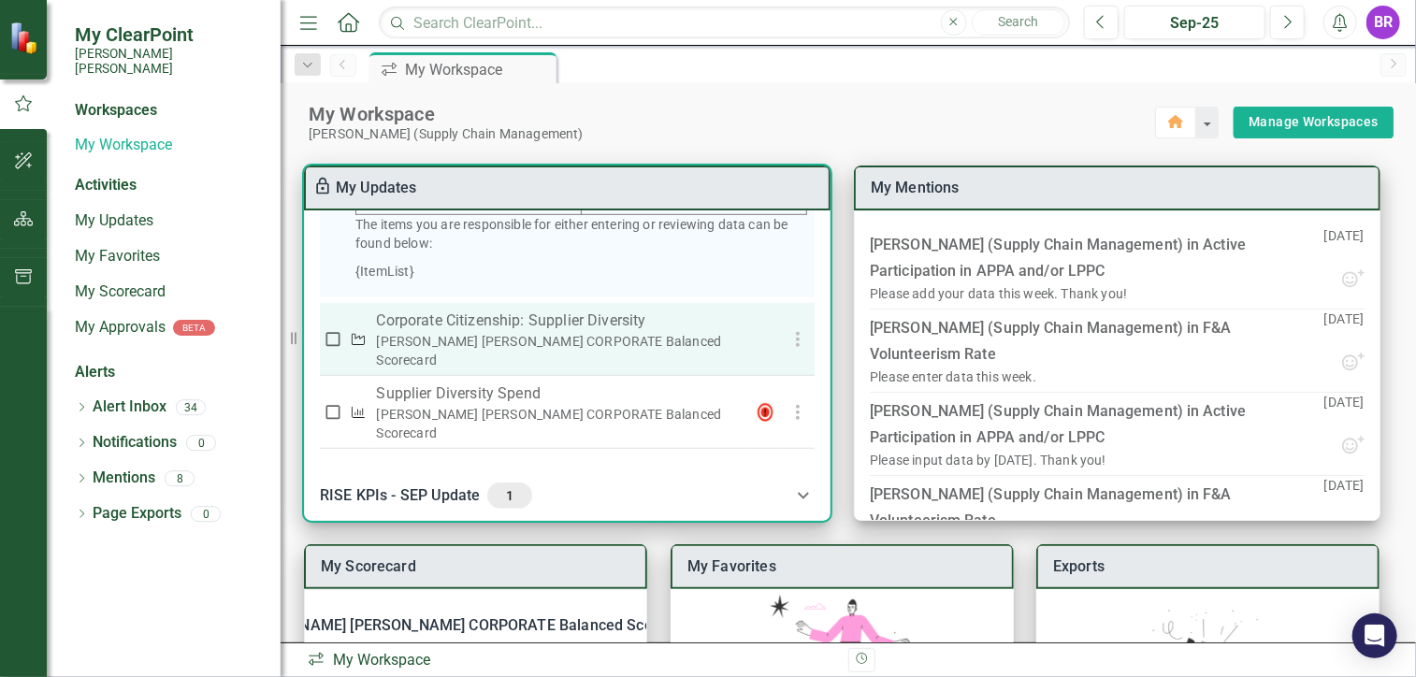
checkbox input "true"
click at [333, 347] on input "checkbox" at bounding box center [333, 339] width 19 height 19
checkbox input "true"
